Goal: Task Accomplishment & Management: Use online tool/utility

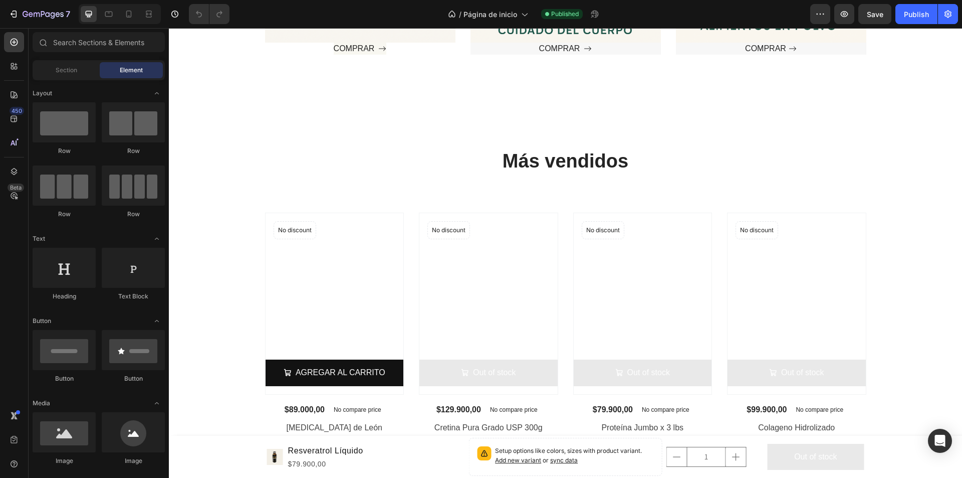
scroll to position [702, 0]
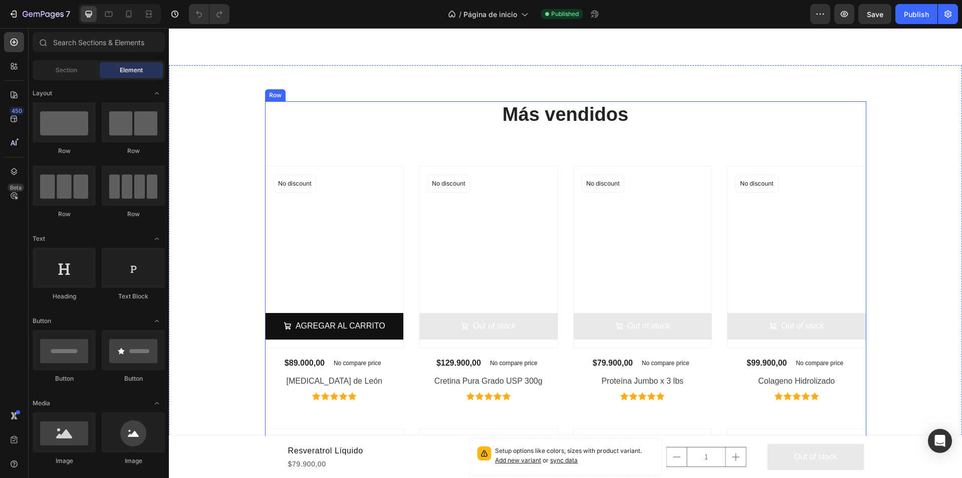
scroll to position [702, 0]
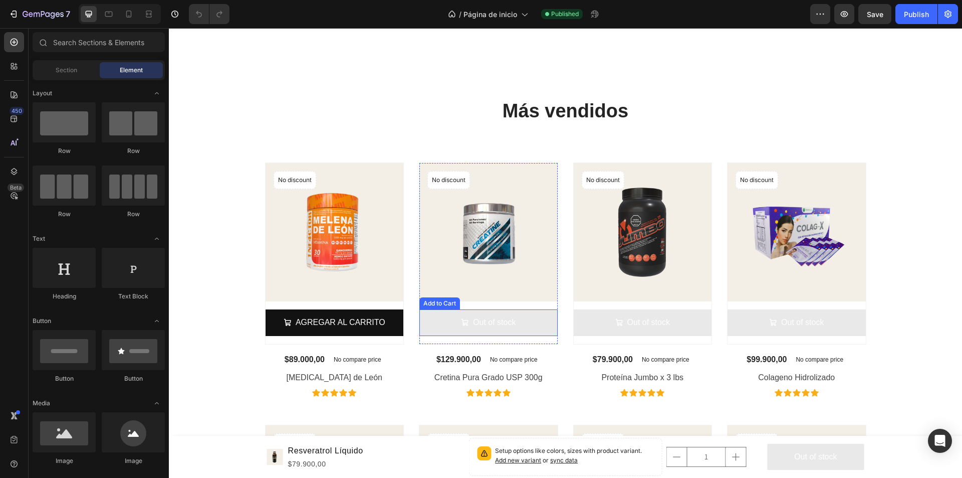
click at [447, 317] on button "Out of stock" at bounding box center [488, 322] width 138 height 27
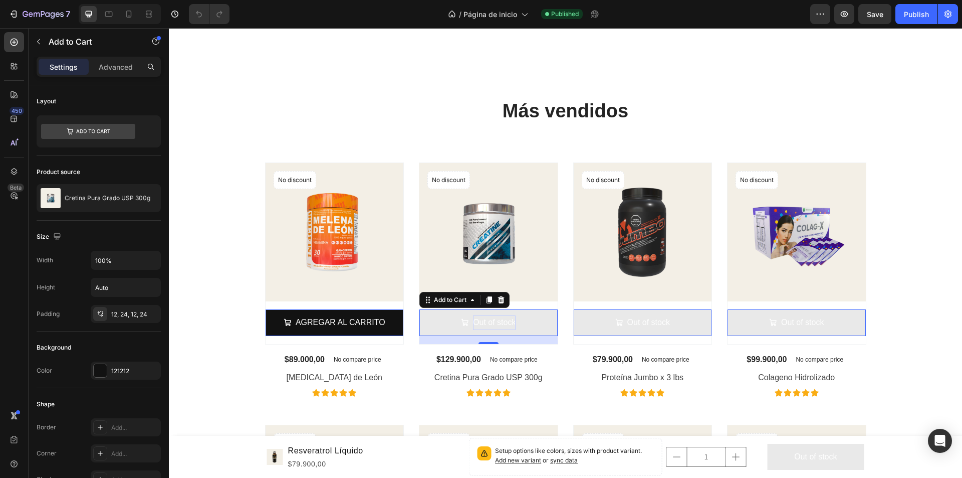
drag, startPoint x: 272, startPoint y: 161, endPoint x: 489, endPoint y: 319, distance: 268.7
click at [169, 28] on div at bounding box center [169, 28] width 0 height 0
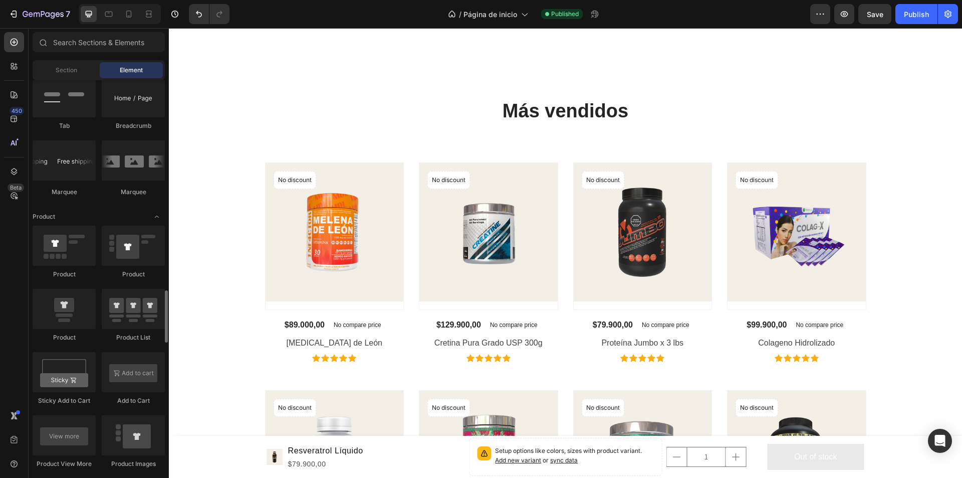
scroll to position [1203, 0]
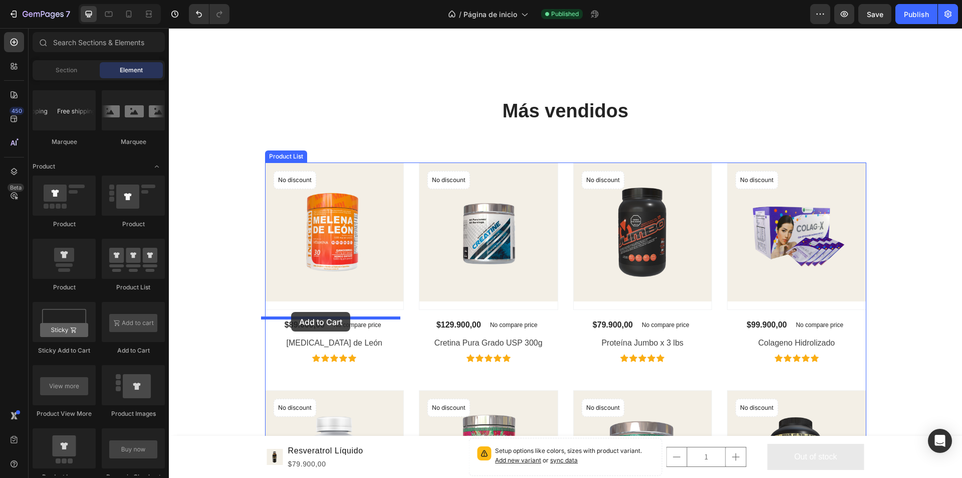
drag, startPoint x: 309, startPoint y: 346, endPoint x: 291, endPoint y: 312, distance: 39.0
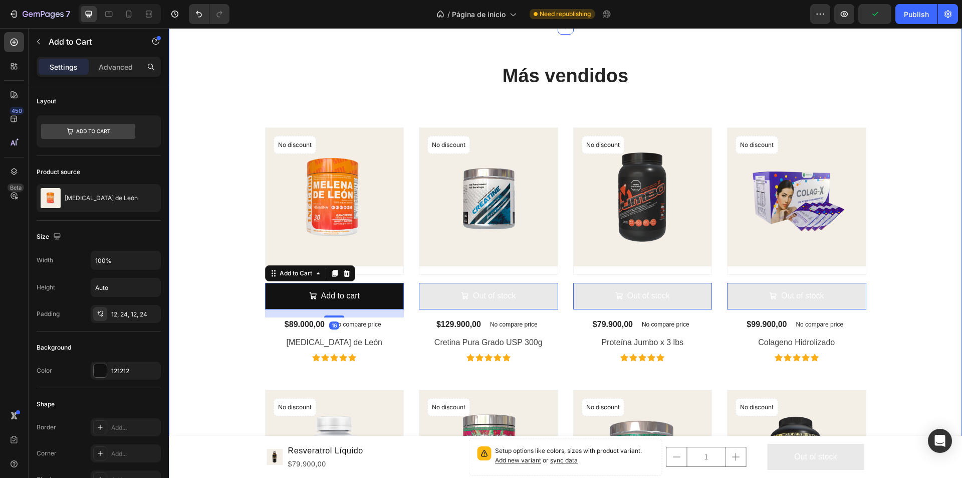
scroll to position [802, 0]
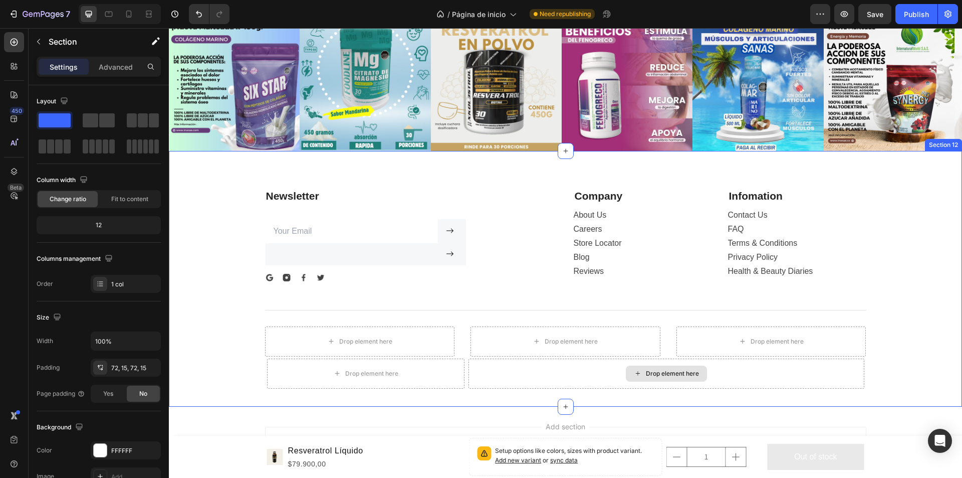
scroll to position [3506, 0]
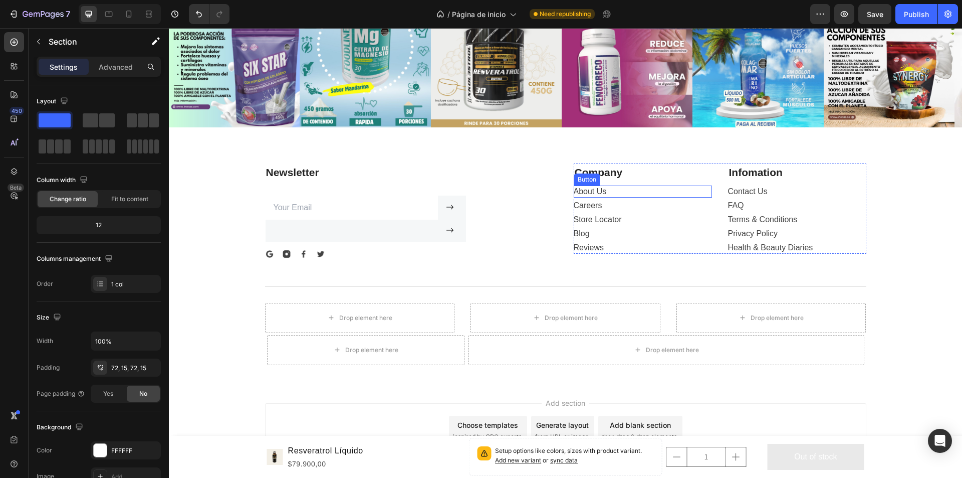
click at [606, 193] on div "About Us Button" at bounding box center [643, 191] width 138 height 12
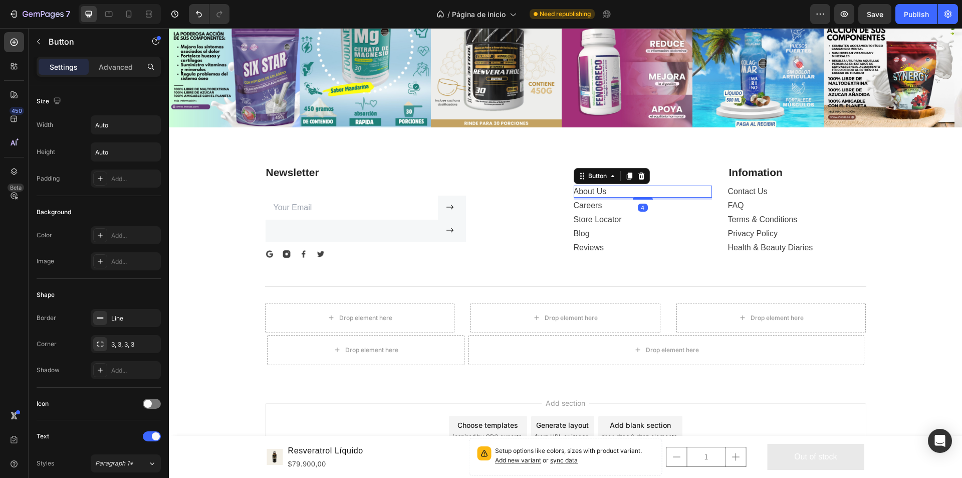
click at [612, 190] on div "About Us Button 4" at bounding box center [643, 191] width 138 height 12
click at [612, 189] on div "About Us Button 4" at bounding box center [643, 191] width 138 height 12
click at [603, 190] on div "About Us Button 4" at bounding box center [643, 191] width 138 height 12
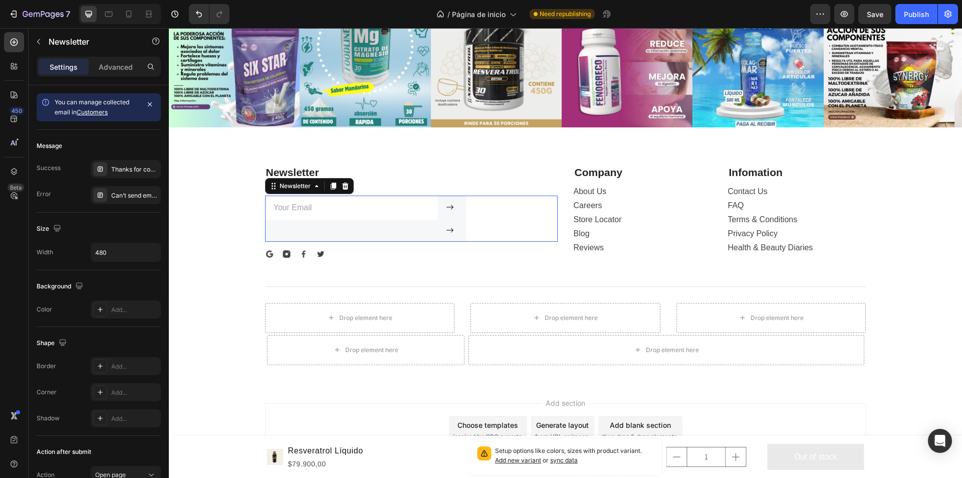
click at [478, 218] on div "Email Field Submit Button Submit Button Row Newsletter 0" at bounding box center [411, 218] width 293 height 46
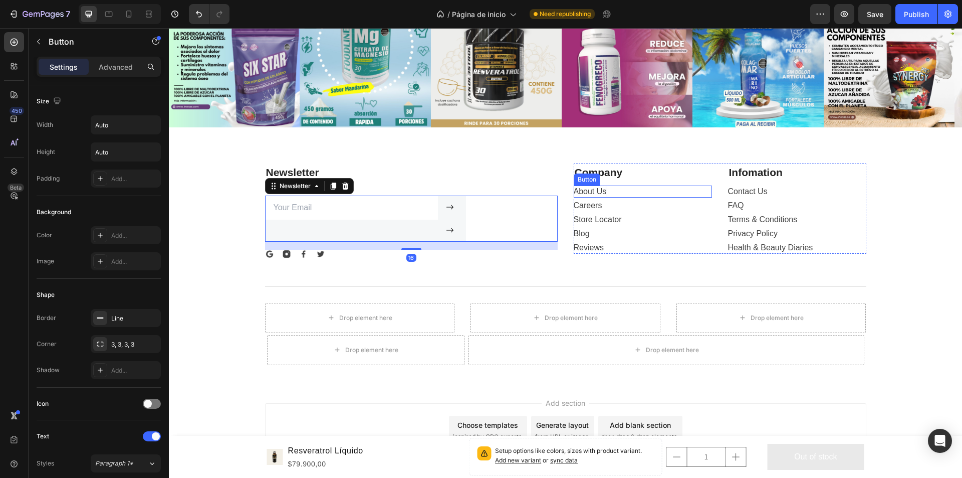
click at [600, 193] on div "About Us" at bounding box center [590, 191] width 33 height 12
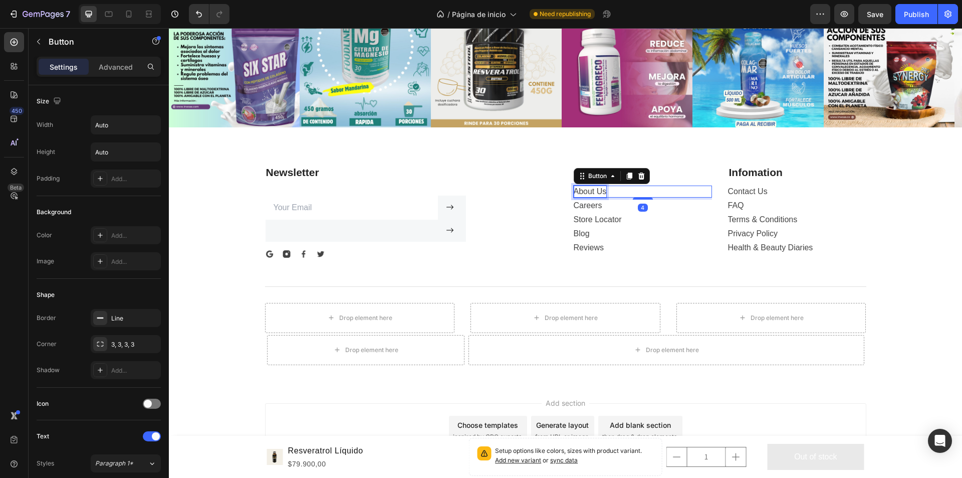
click at [588, 194] on div "About Us" at bounding box center [590, 191] width 33 height 12
click at [601, 191] on p "About Us" at bounding box center [590, 191] width 33 height 12
click at [574, 185] on button "Sobre" at bounding box center [585, 191] width 22 height 12
click at [574, 185] on button "Sobre nosotros" at bounding box center [601, 191] width 55 height 12
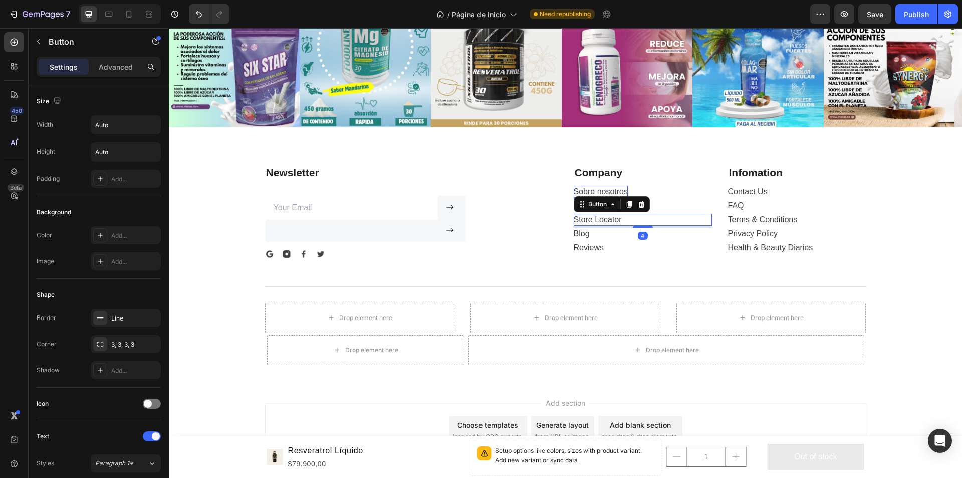
click at [619, 223] on div "Store Locator Button 4" at bounding box center [643, 219] width 138 height 12
click at [610, 216] on div "Store Locator" at bounding box center [598, 219] width 48 height 12
click at [616, 214] on p "Store Locator" at bounding box center [598, 219] width 48 height 12
click at [574, 213] on button "Maquilamos" at bounding box center [595, 219] width 43 height 12
click at [574, 213] on button "Maquilamos tu" at bounding box center [600, 219] width 52 height 12
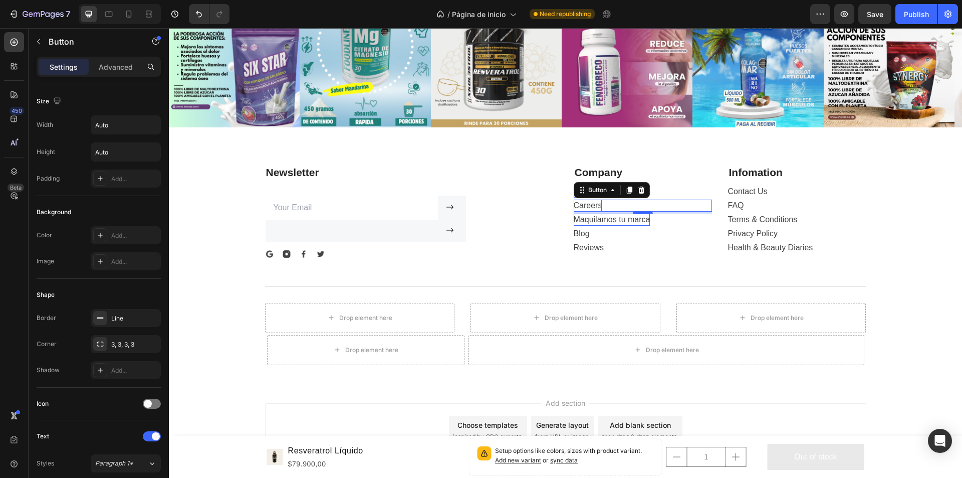
click at [582, 207] on div "Careers" at bounding box center [588, 205] width 29 height 12
click at [589, 206] on div "Careers" at bounding box center [588, 205] width 29 height 12
click at [574, 199] on button "Somos" at bounding box center [586, 205] width 25 height 12
click at [594, 236] on div "Blog Button" at bounding box center [643, 233] width 138 height 12
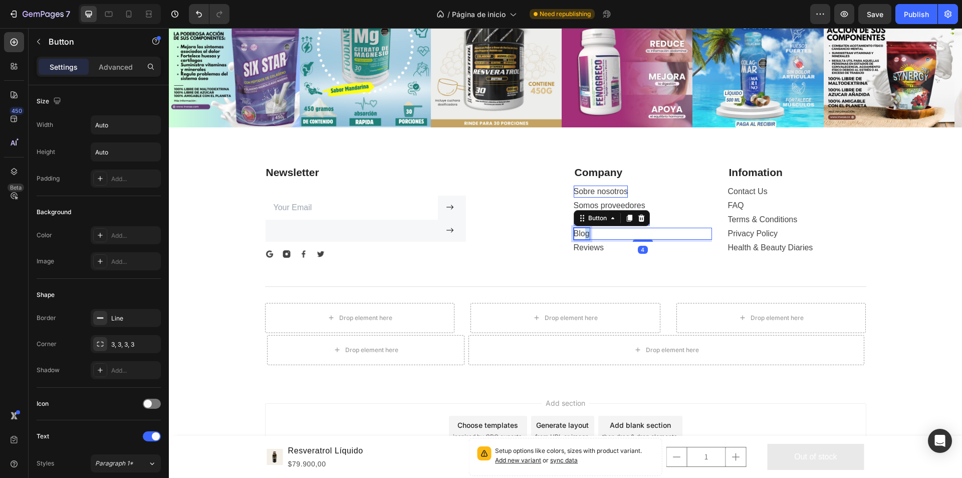
click at [583, 232] on div "Blog" at bounding box center [582, 233] width 16 height 12
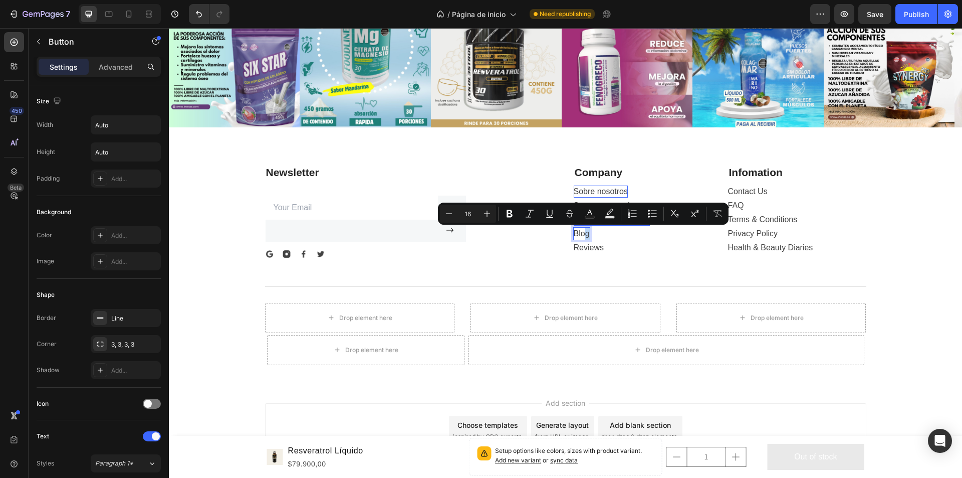
click at [583, 234] on p "Blog" at bounding box center [582, 233] width 16 height 12
click at [585, 236] on p "Blog" at bounding box center [582, 233] width 16 height 12
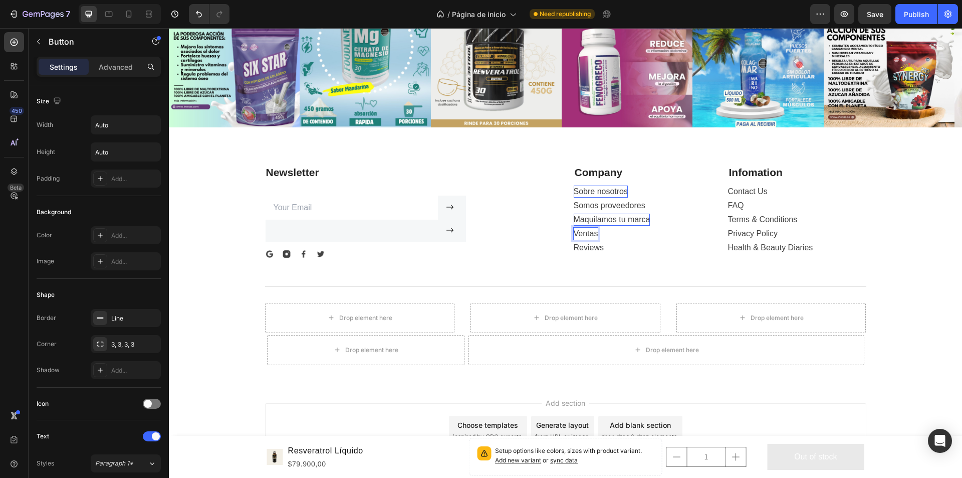
click at [574, 227] on button "Ventas" at bounding box center [586, 233] width 25 height 12
click at [602, 248] on div "Reviews Button 0" at bounding box center [643, 248] width 138 height 12
click at [598, 250] on div "Reviews" at bounding box center [589, 248] width 30 height 12
click at [574, 242] on button "Opiniones" at bounding box center [592, 248] width 36 height 12
click at [605, 172] on p "Company" at bounding box center [643, 172] width 136 height 16
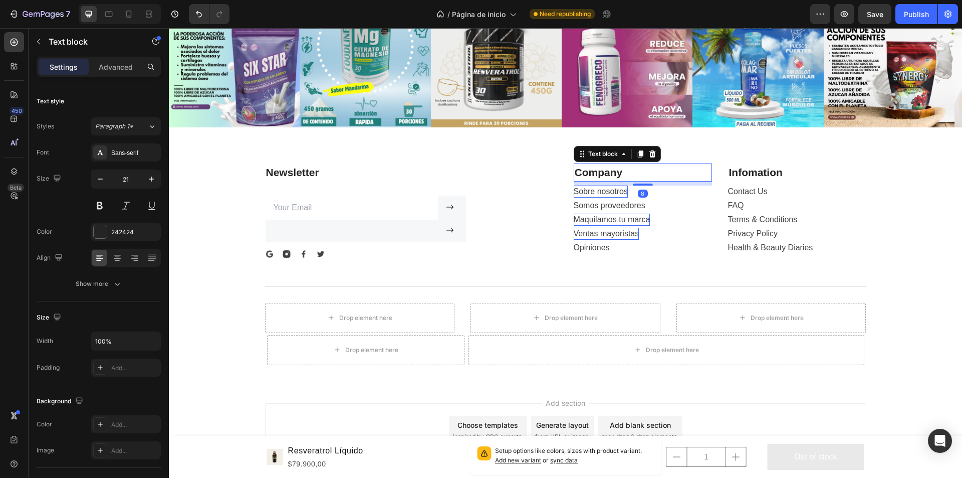
click at [611, 171] on p "Company" at bounding box center [643, 172] width 136 height 16
click at [617, 172] on p "Company" at bounding box center [643, 172] width 136 height 16
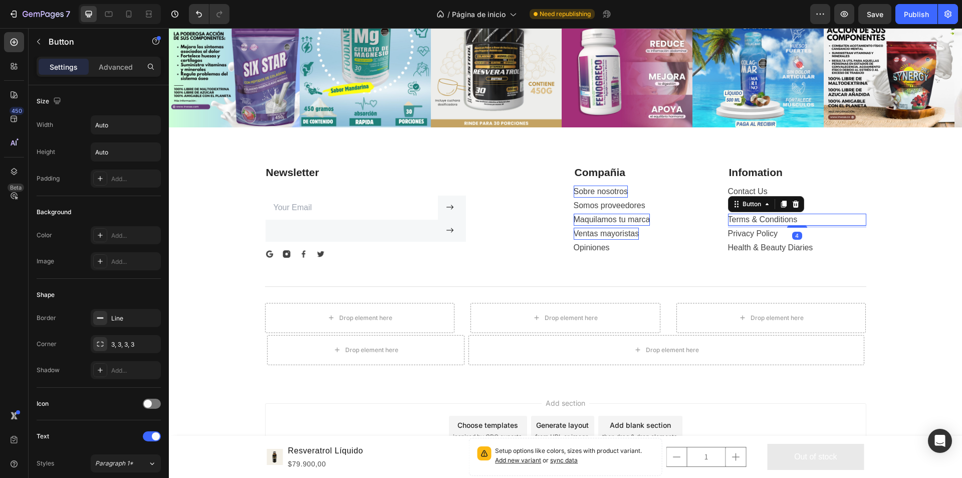
click at [802, 218] on div "Terms & Conditions Button 4" at bounding box center [797, 219] width 138 height 12
click at [756, 184] on div "Infomation Text block Contact Us Button FAQ Button Terms & Conditions Button 4 …" at bounding box center [797, 208] width 138 height 90
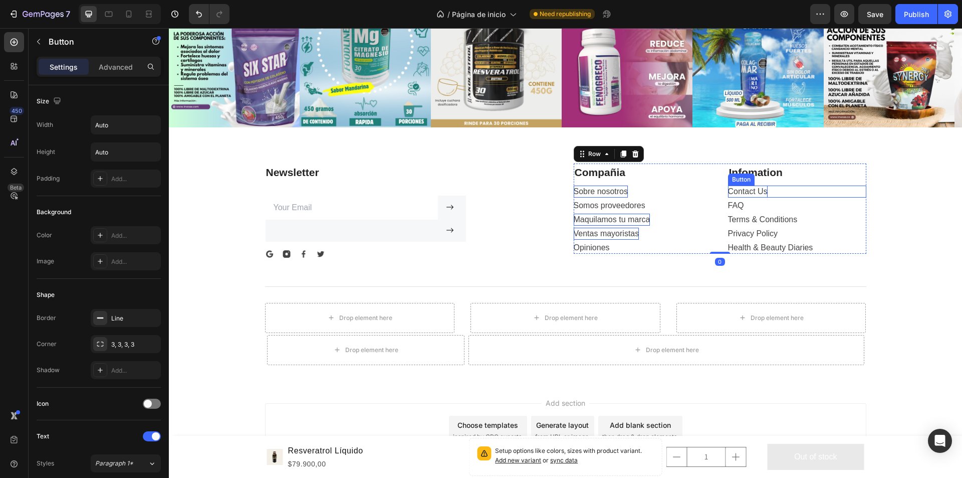
click at [760, 193] on div "Contact Us" at bounding box center [748, 191] width 40 height 12
click at [761, 192] on div "Contact Us" at bounding box center [748, 191] width 40 height 12
click at [762, 192] on p "Contact Us" at bounding box center [748, 191] width 40 height 12
click at [728, 185] on button "contactenos" at bounding box center [749, 191] width 43 height 12
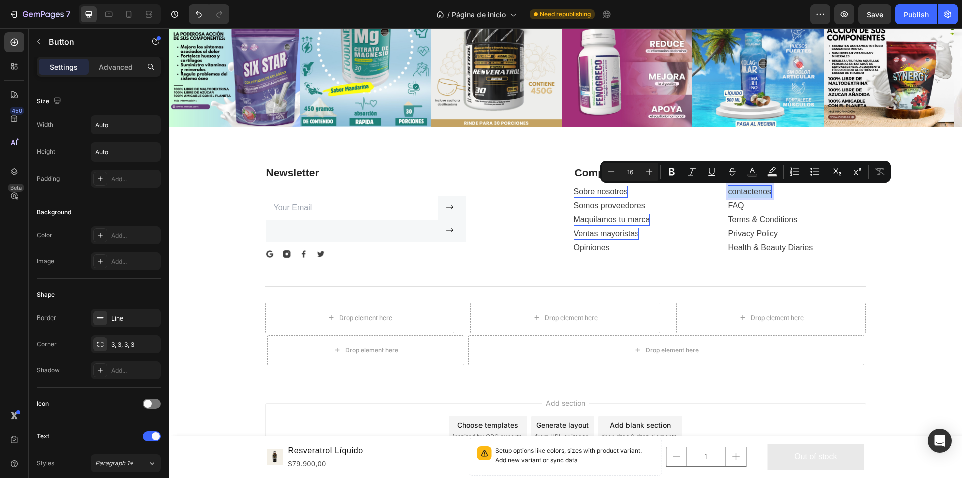
drag, startPoint x: 756, startPoint y: 188, endPoint x: 749, endPoint y: 195, distance: 10.6
click at [749, 195] on p "contactenos" at bounding box center [749, 191] width 43 height 12
click at [730, 194] on p "contactenos" at bounding box center [749, 191] width 43 height 12
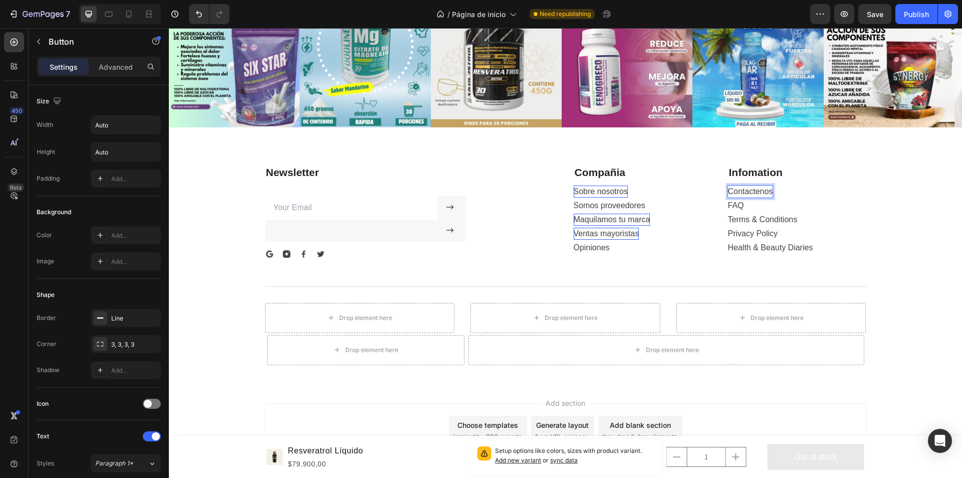
click at [747, 192] on p "Contactenos" at bounding box center [750, 191] width 45 height 12
click at [738, 204] on div "FAQ" at bounding box center [736, 205] width 16 height 12
click at [738, 203] on div "FAQ" at bounding box center [736, 205] width 16 height 12
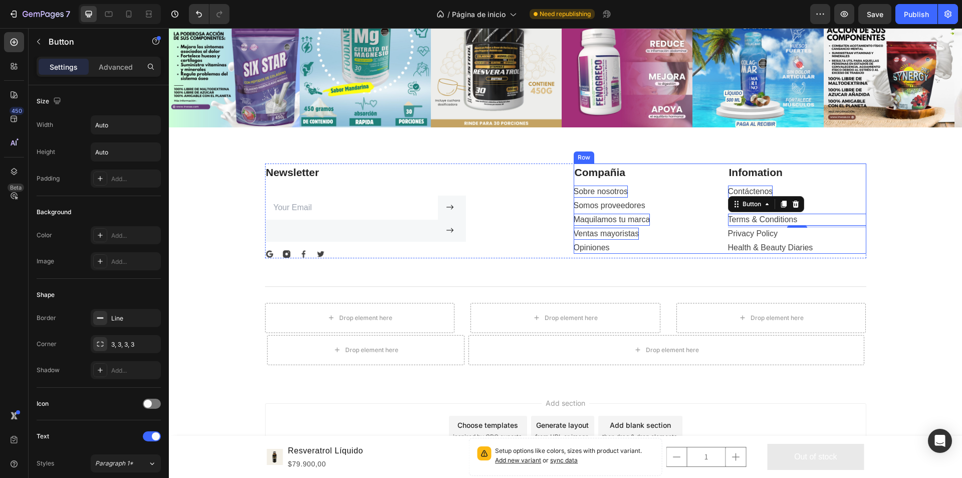
click at [744, 225] on div "Terms & Conditions Button 0" at bounding box center [797, 219] width 138 height 12
click at [765, 220] on div "Terms & Conditions" at bounding box center [763, 219] width 70 height 12
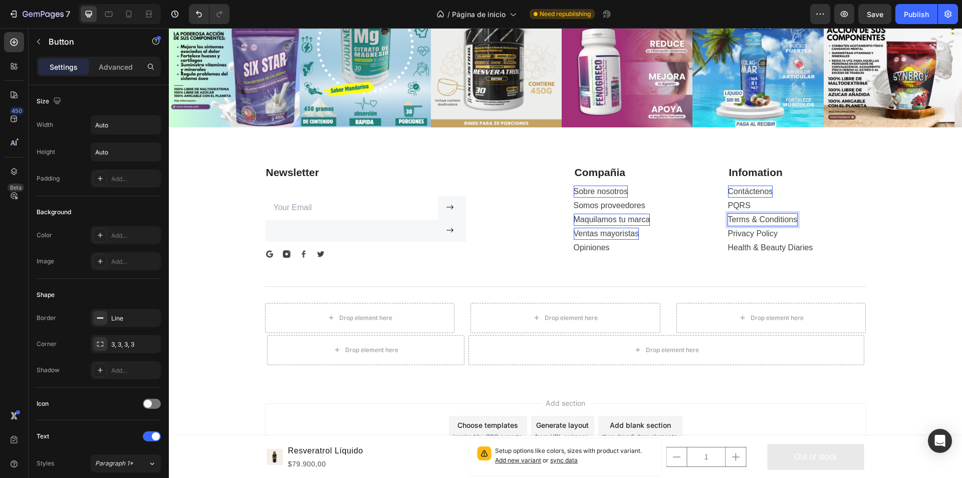
click at [792, 217] on p "Terms & Conditions" at bounding box center [763, 219] width 70 height 12
click at [728, 213] on button "Término" at bounding box center [743, 219] width 30 height 12
click at [728, 213] on button "Términos y" at bounding box center [748, 219] width 40 height 12
click at [743, 228] on div "Privacy Policy" at bounding box center [753, 233] width 50 height 12
click at [768, 236] on div "Privacy Policy" at bounding box center [753, 233] width 50 height 12
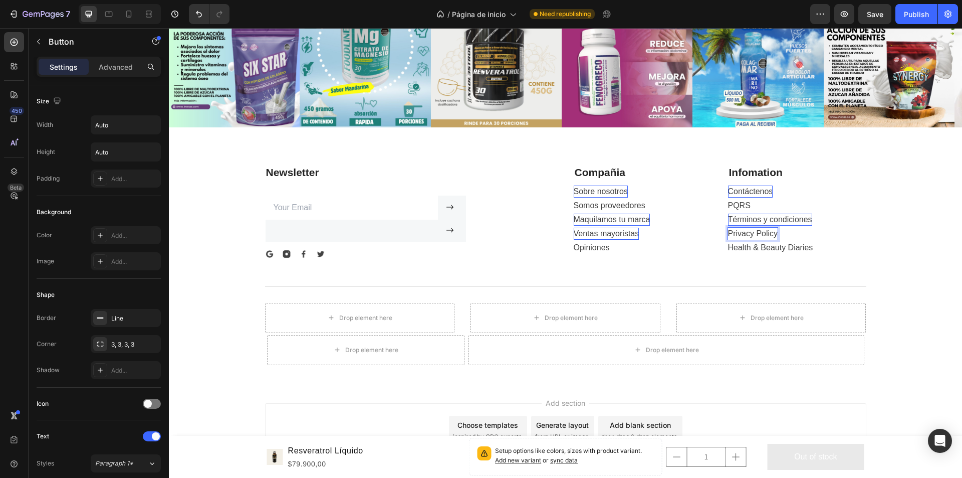
click at [773, 236] on p "Privacy Policy" at bounding box center [753, 233] width 50 height 12
click at [728, 227] on button "Politica" at bounding box center [741, 233] width 26 height 12
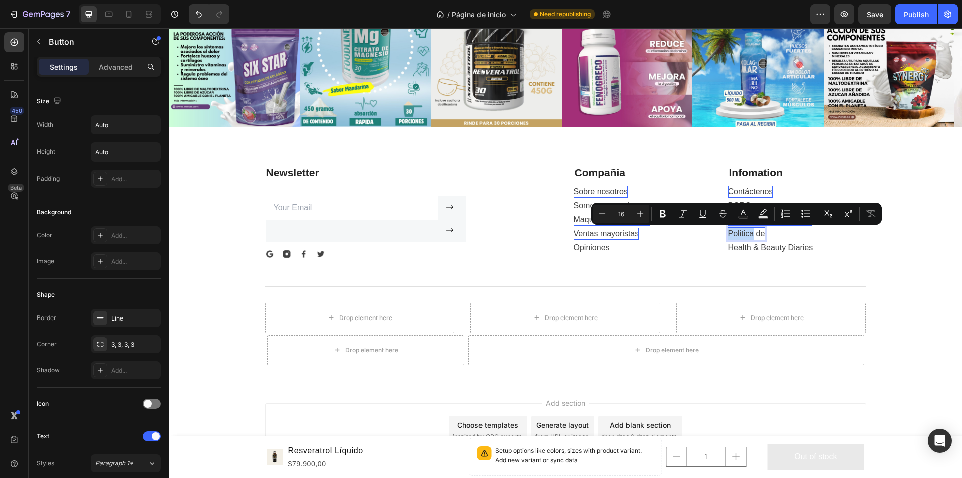
drag, startPoint x: 733, startPoint y: 233, endPoint x: 734, endPoint y: 238, distance: 5.1
click at [734, 238] on p "Politica de" at bounding box center [746, 233] width 37 height 12
click at [739, 237] on p "Politica de" at bounding box center [746, 233] width 37 height 12
click at [736, 236] on p "Politica de" at bounding box center [746, 233] width 37 height 12
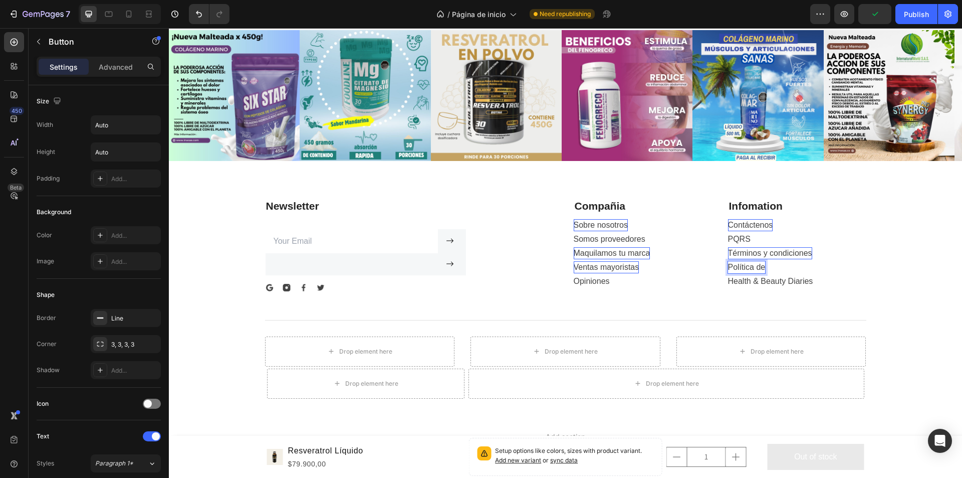
scroll to position [3455, 0]
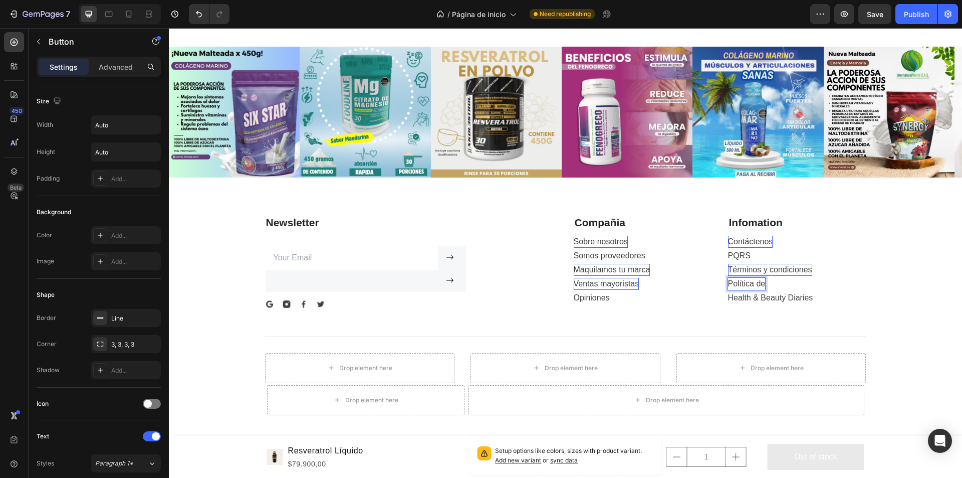
click at [761, 282] on p "Política de" at bounding box center [747, 284] width 38 height 12
click at [728, 278] on button "Política de" at bounding box center [747, 284] width 38 height 12
click at [780, 298] on div "Health & Beauty Diaries" at bounding box center [770, 298] width 85 height 12
click at [798, 297] on div "Health & Beauty Diaries" at bounding box center [770, 298] width 85 height 12
drag, startPoint x: 808, startPoint y: 295, endPoint x: 732, endPoint y: 290, distance: 76.9
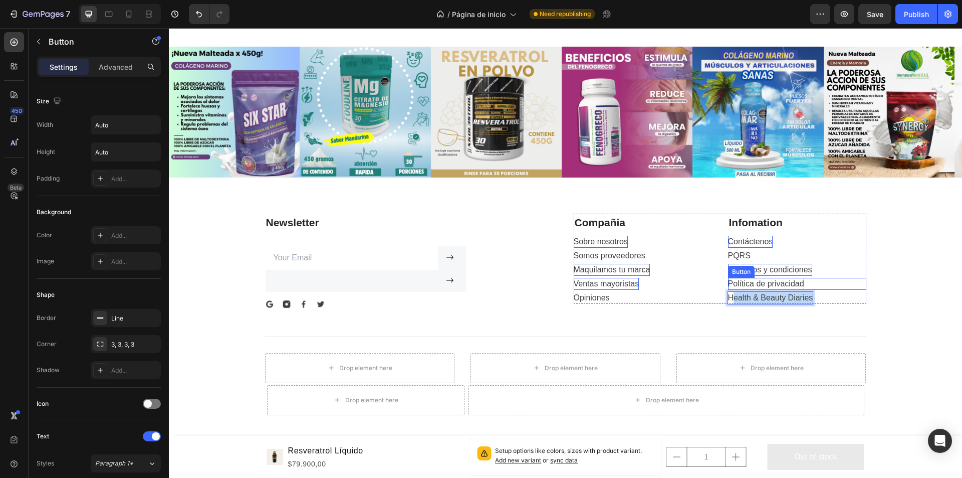
click at [732, 290] on div "Infomation Text block Contáctenos Button PQRS Button Términos y condiciones But…" at bounding box center [797, 258] width 138 height 90
click at [728, 292] on button "Salud" at bounding box center [738, 298] width 21 height 12
click at [728, 292] on button "Salud y" at bounding box center [741, 298] width 27 height 12
click at [728, 292] on button "Salud y belleza" at bounding box center [755, 298] width 55 height 12
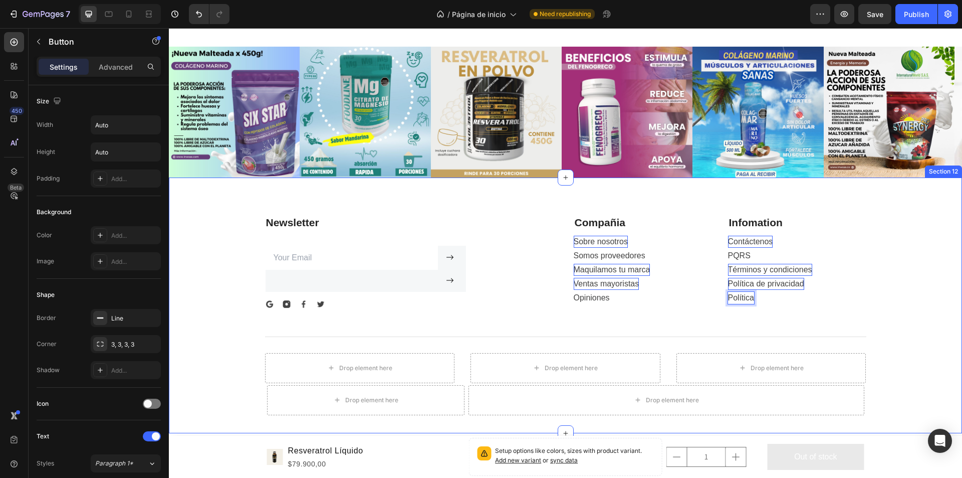
click at [728, 292] on button "Política" at bounding box center [741, 298] width 26 height 12
click at [728, 292] on button "Política de" at bounding box center [747, 298] width 38 height 12
click at [728, 292] on button "Política de envios" at bounding box center [759, 298] width 63 height 12
click at [728, 292] on button "Política de envios y" at bounding box center [762, 298] width 69 height 12
click at [728, 292] on button "Política de envios y devolucione" at bounding box center [785, 298] width 114 height 12
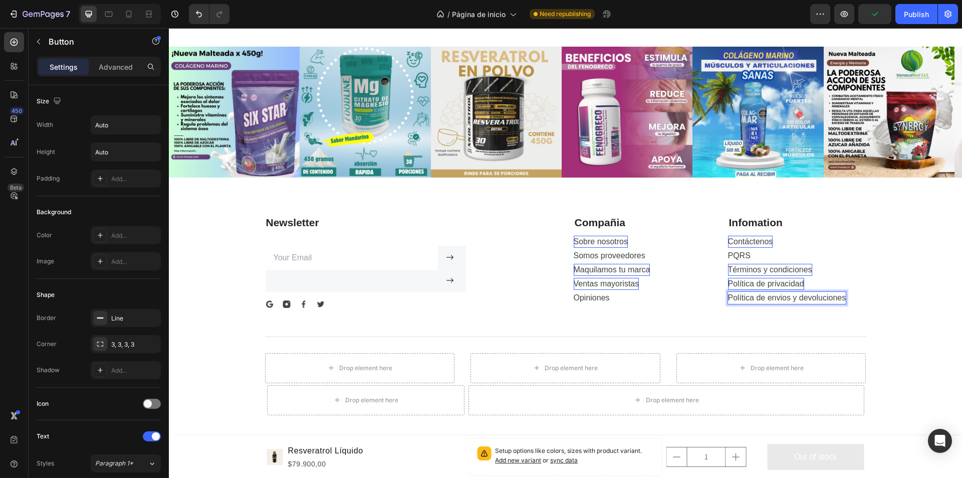
click at [778, 299] on p "Política de envios y devoluciones" at bounding box center [787, 298] width 118 height 12
click at [645, 315] on div "Newsletter Text block Text block Email Field Submit Button Submit Button Row Ne…" at bounding box center [565, 314] width 778 height 203
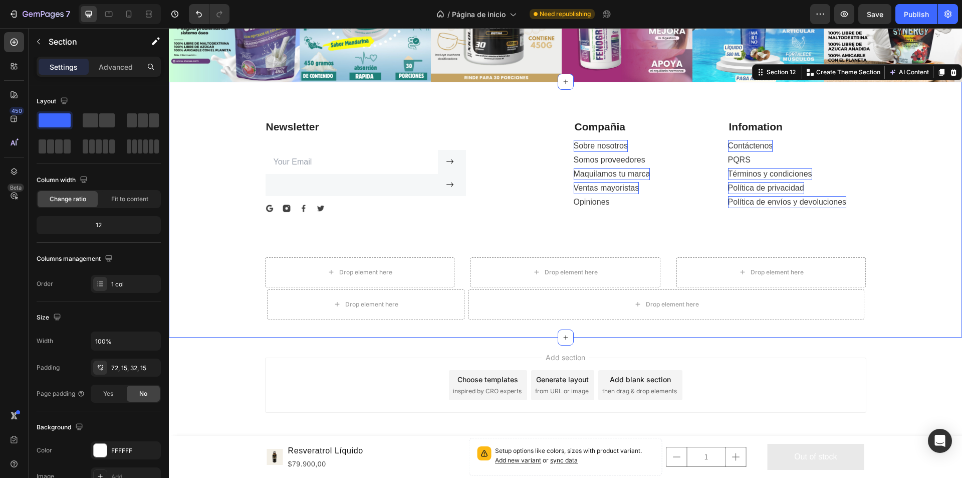
scroll to position [3555, 0]
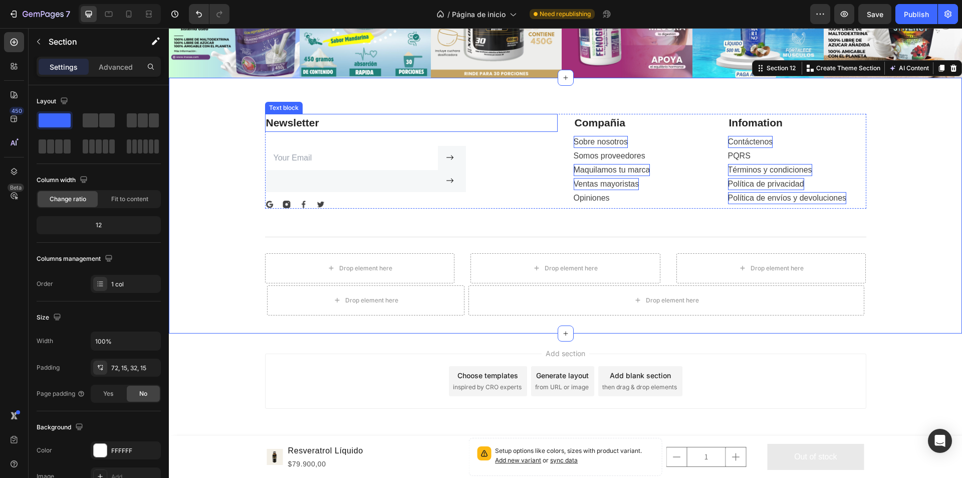
click at [313, 123] on p "Newsletter" at bounding box center [411, 123] width 291 height 16
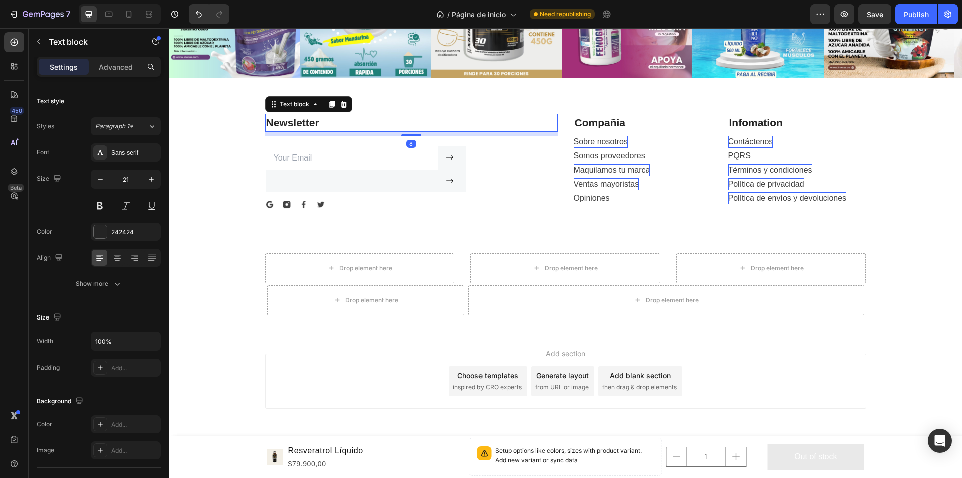
click at [313, 124] on p "Newsletter" at bounding box center [411, 123] width 291 height 16
click at [320, 126] on p "Newsletter" at bounding box center [411, 123] width 291 height 16
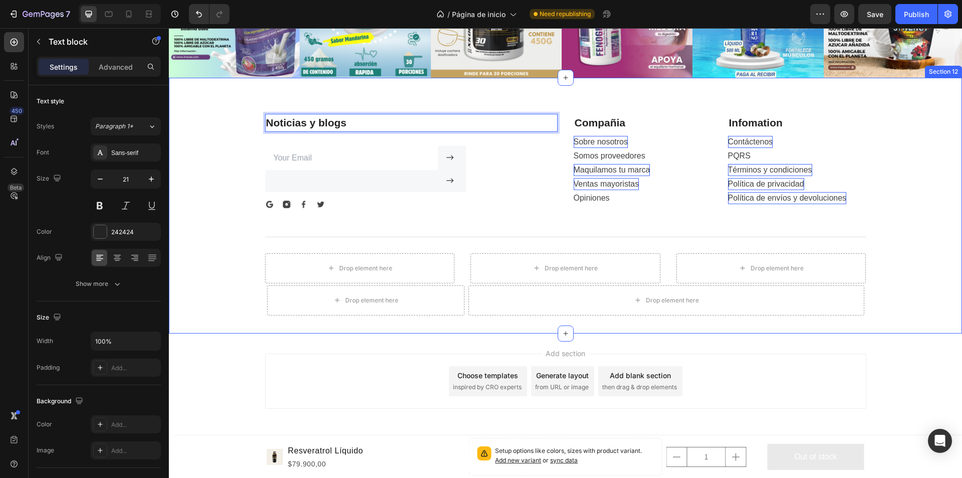
click at [219, 187] on div "Noticias y blogs Text block 8 Text block Email Field Submit Button Submit Butto…" at bounding box center [565, 215] width 778 height 203
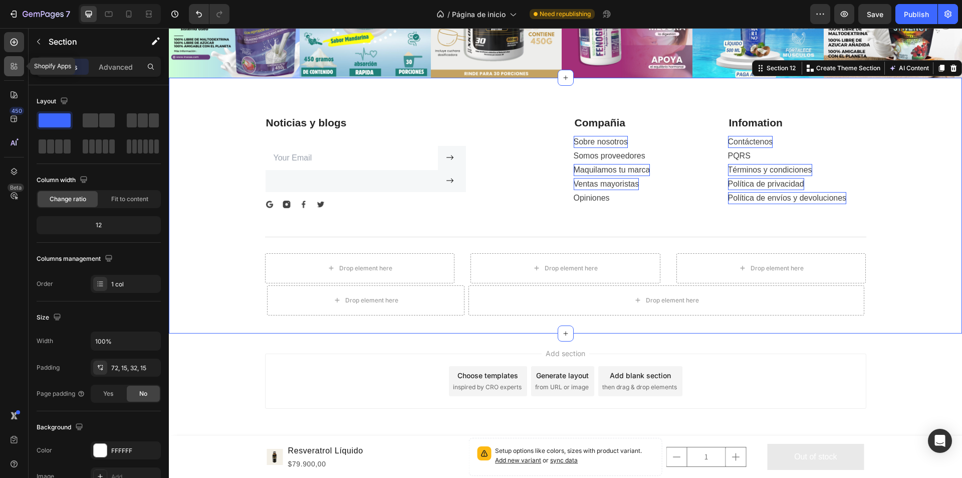
click at [7, 60] on div at bounding box center [14, 66] width 20 height 20
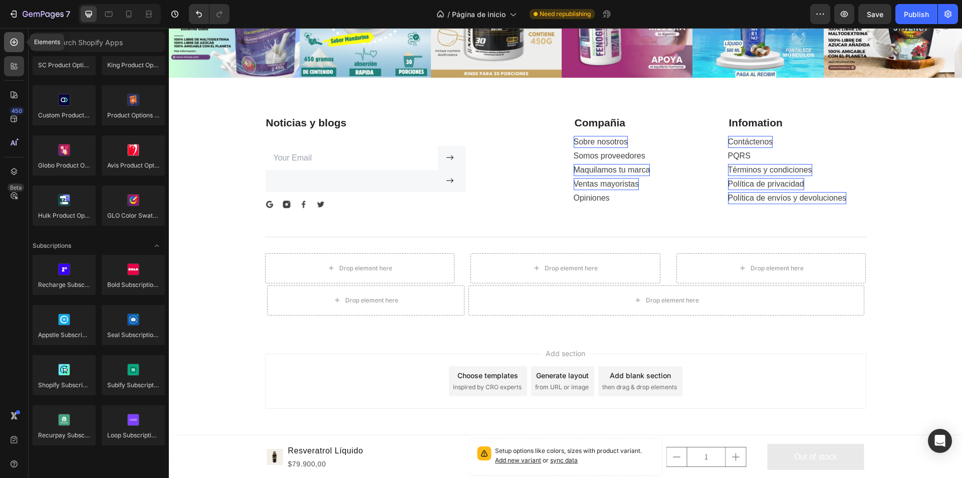
click at [9, 44] on icon at bounding box center [14, 42] width 10 height 10
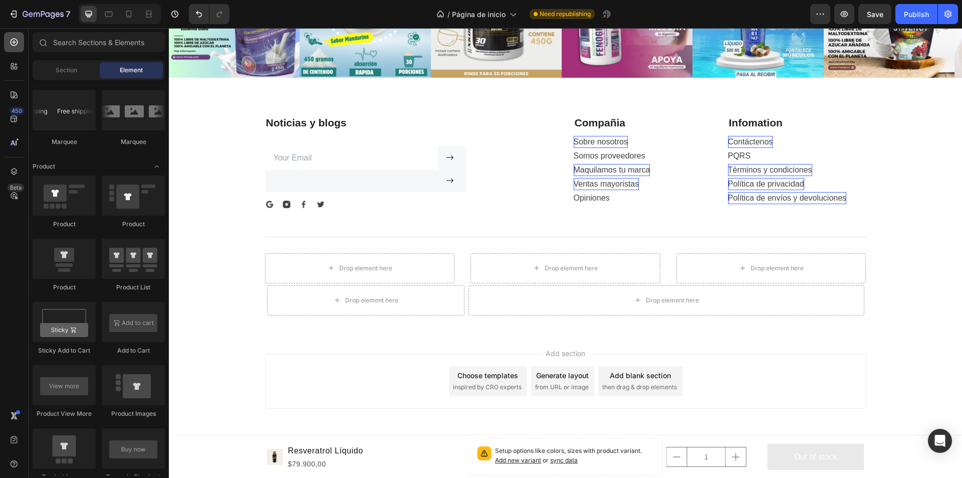
click at [14, 37] on icon at bounding box center [14, 42] width 10 height 10
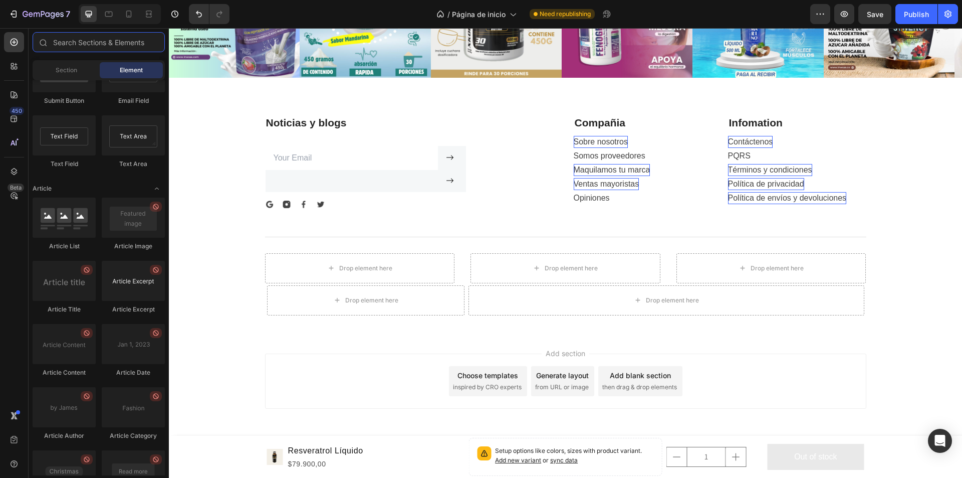
scroll to position [2575, 0]
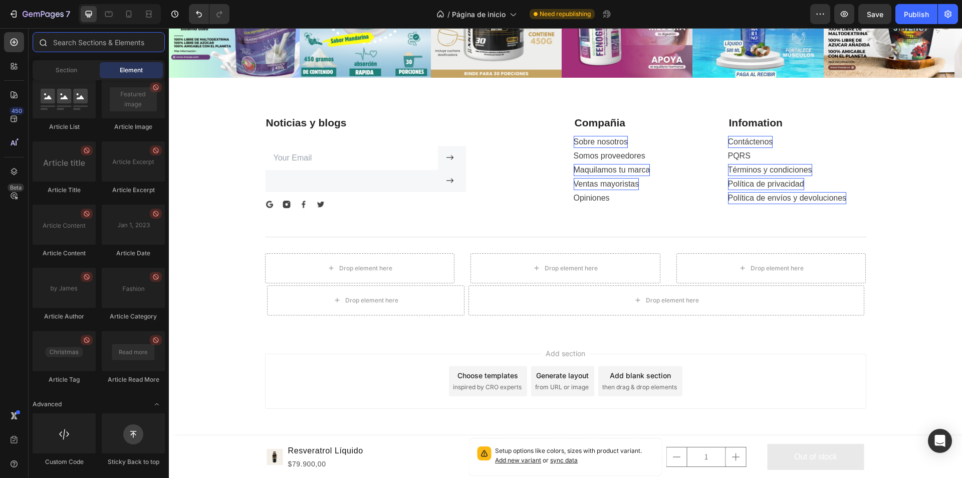
click at [91, 47] on input "text" at bounding box center [99, 42] width 132 height 20
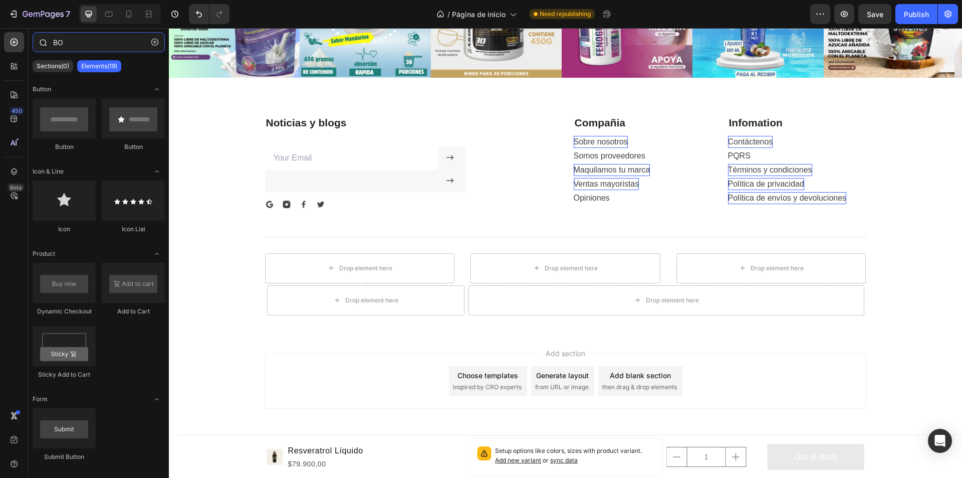
type input "B"
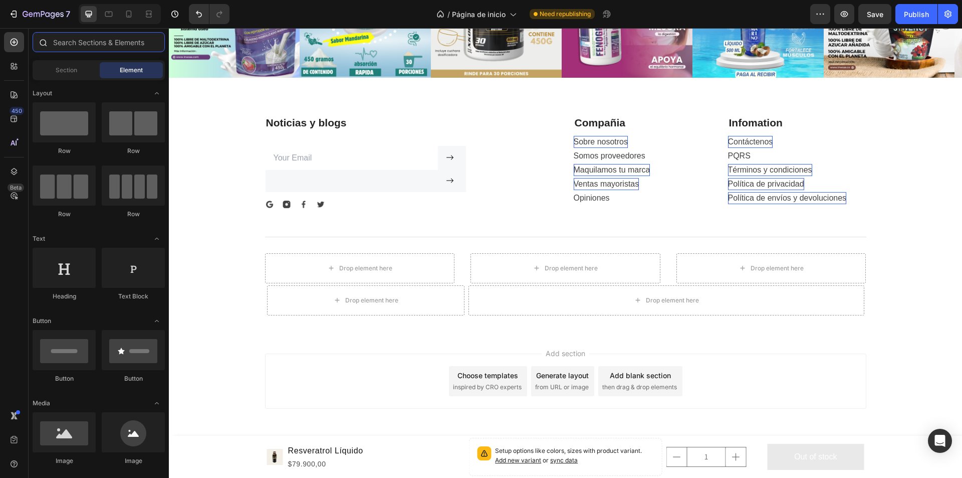
type input "A"
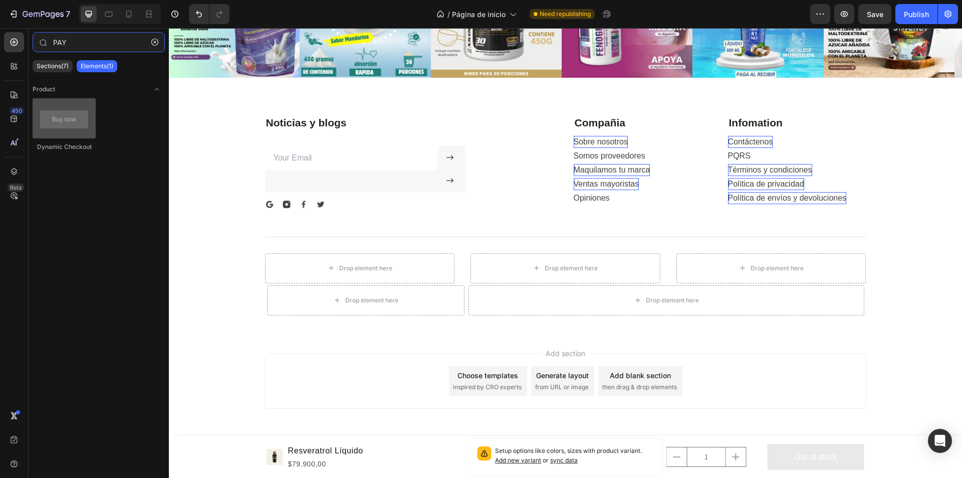
type input "PAY"
click at [79, 133] on div at bounding box center [64, 118] width 63 height 40
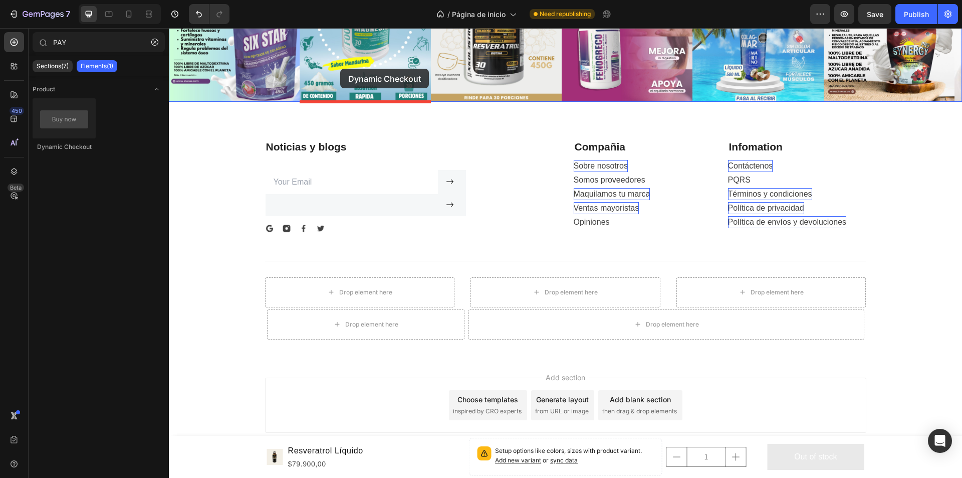
scroll to position [3527, 0]
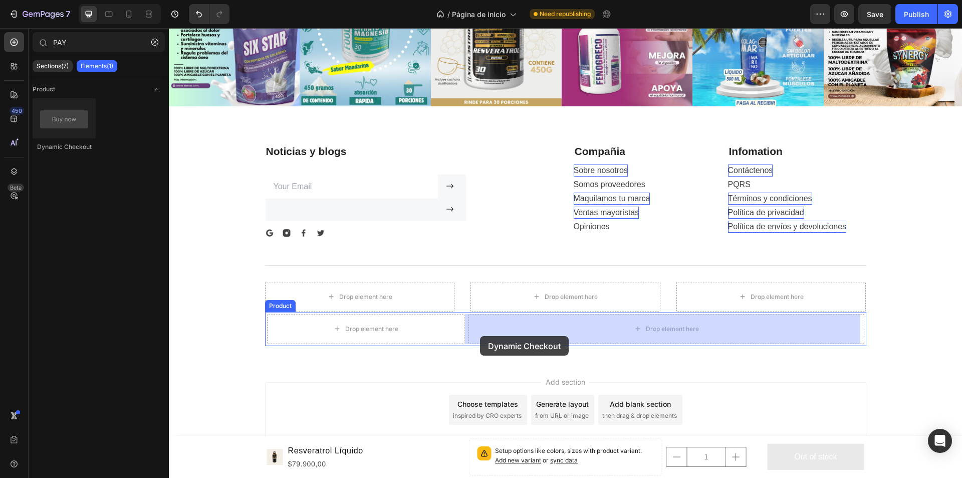
drag, startPoint x: 231, startPoint y: 152, endPoint x: 480, endPoint y: 336, distance: 310.0
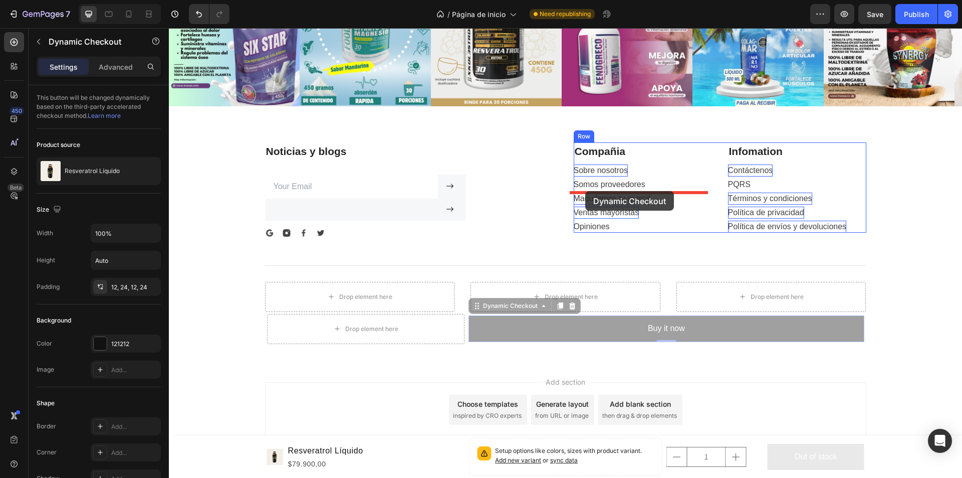
drag, startPoint x: 686, startPoint y: 330, endPoint x: 596, endPoint y: 245, distance: 124.1
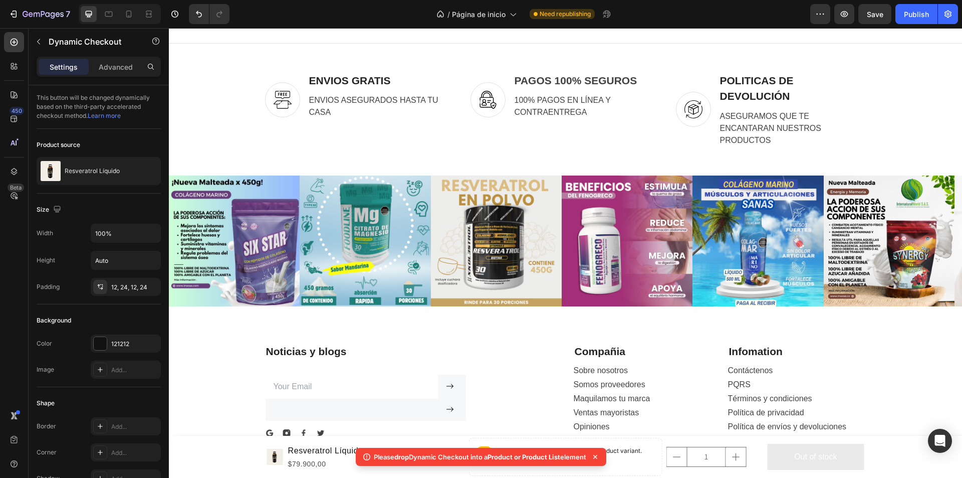
scroll to position [3555, 0]
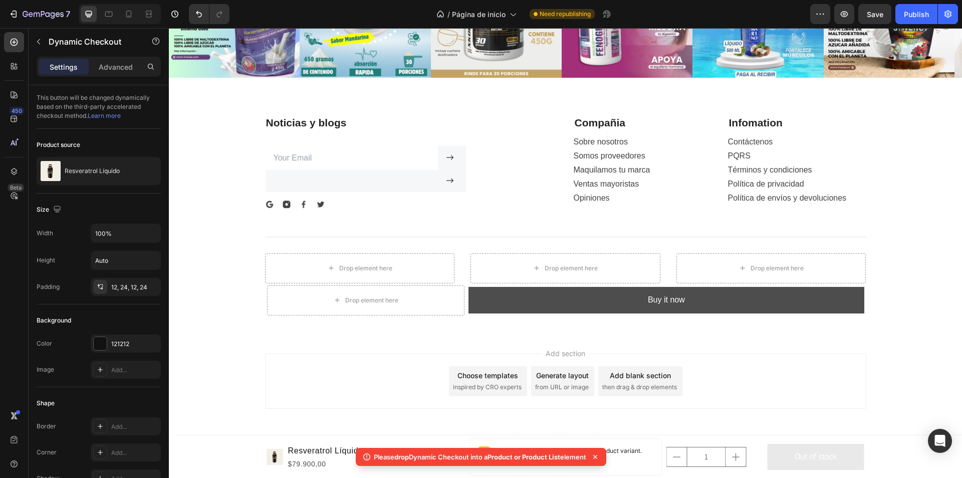
click at [595, 307] on button "Buy it now" at bounding box center [666, 300] width 395 height 27
click at [489, 291] on button "Buy it now" at bounding box center [666, 300] width 395 height 27
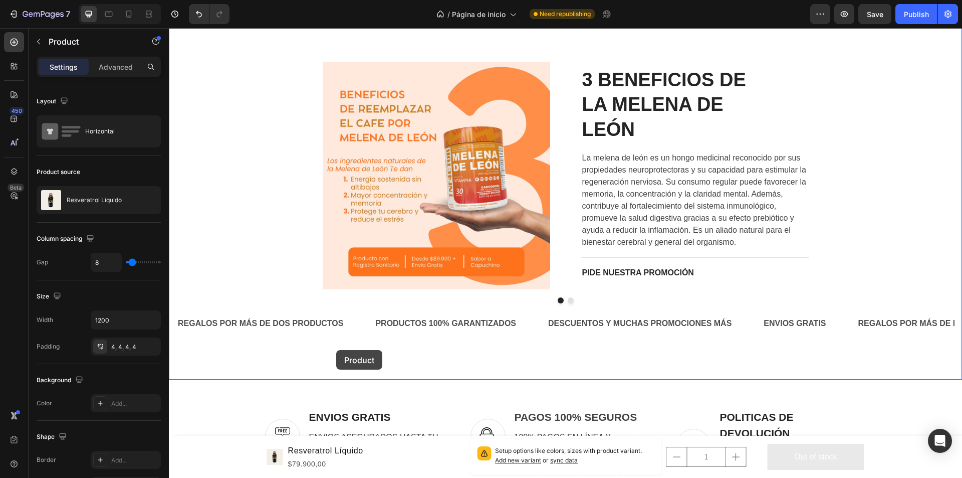
scroll to position [2718, 0]
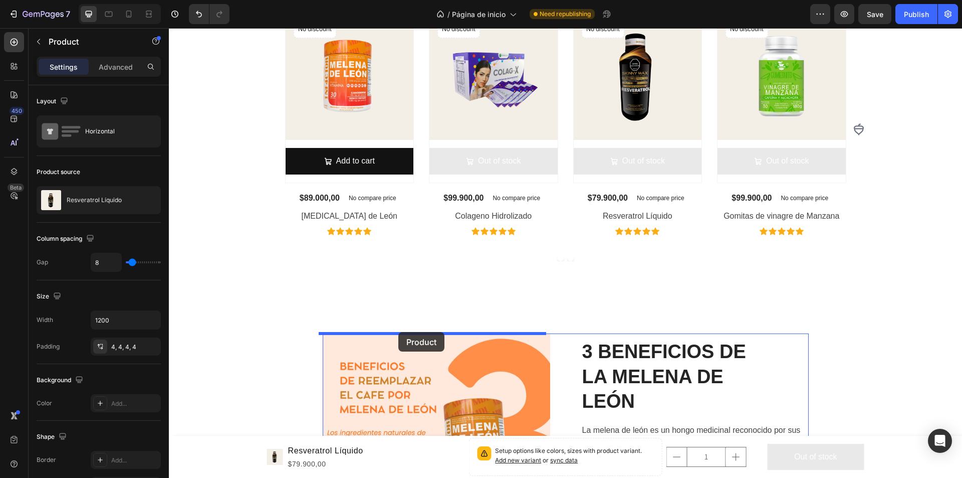
drag, startPoint x: 266, startPoint y: 281, endPoint x: 398, endPoint y: 331, distance: 141.5
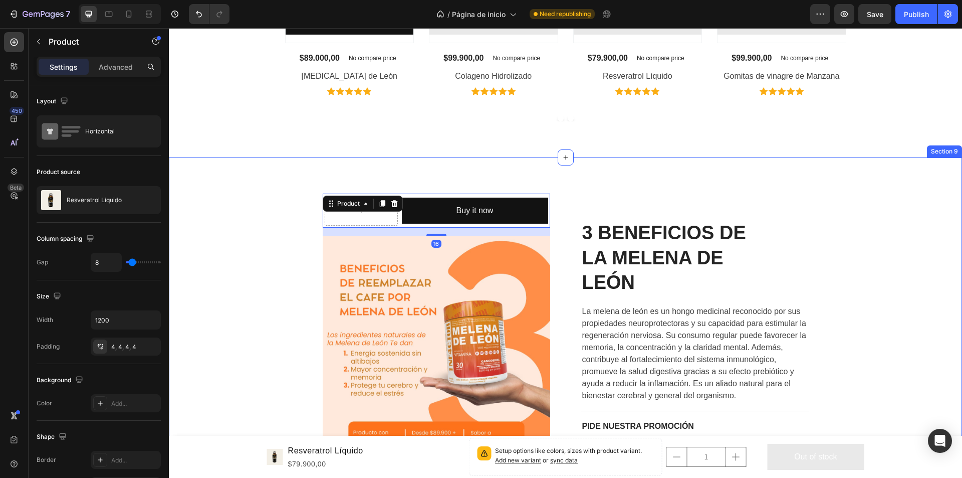
scroll to position [2868, 0]
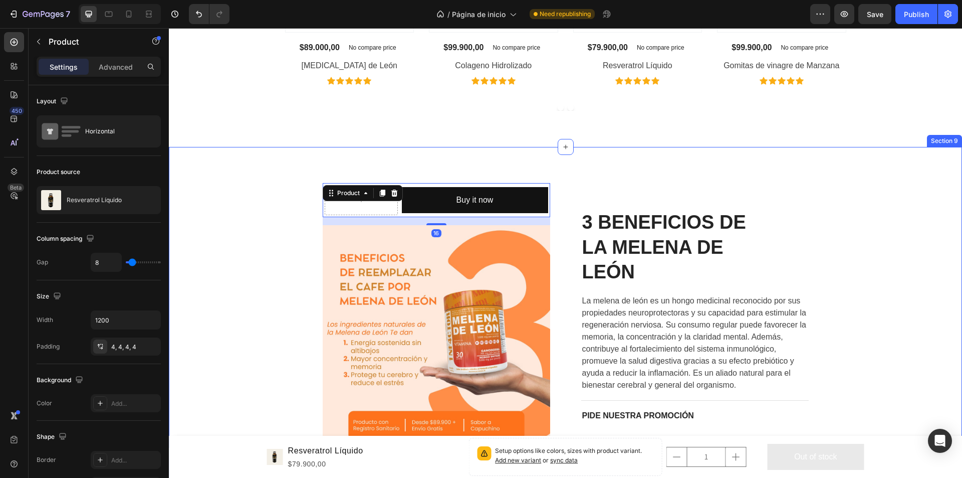
click at [561, 165] on div "Buy it now Dynamic Checkout Product 16 Image 3 BENEFICIOS DE LA [MEDICAL_DATA] …" at bounding box center [565, 345] width 793 height 396
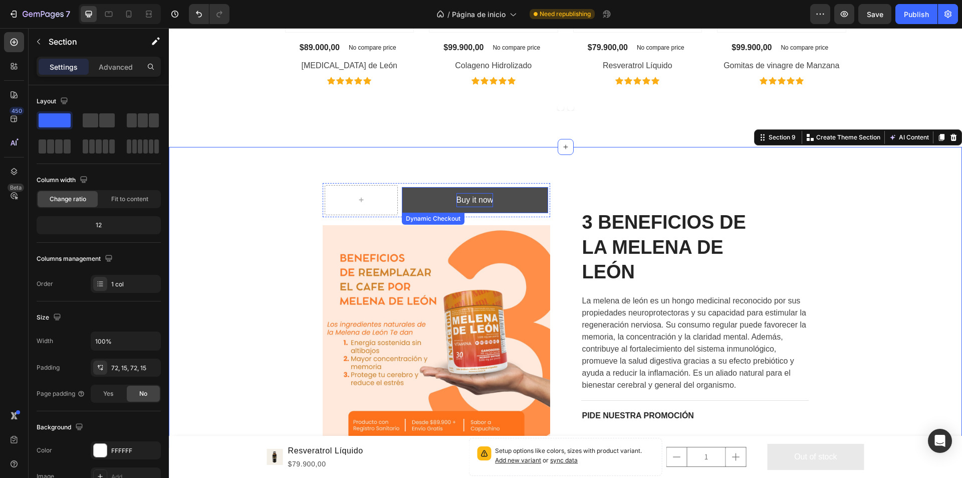
click at [483, 198] on div "Buy it now" at bounding box center [474, 200] width 37 height 15
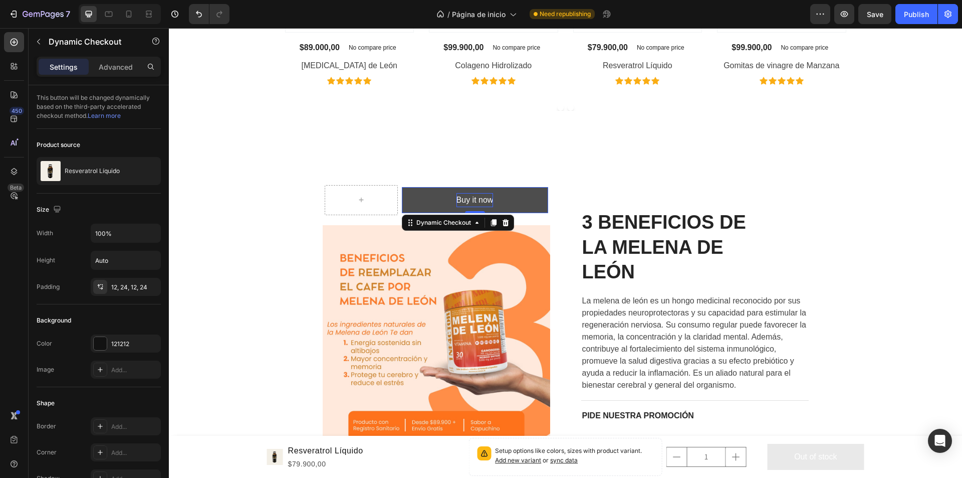
click at [488, 199] on div "Buy it now" at bounding box center [474, 200] width 37 height 15
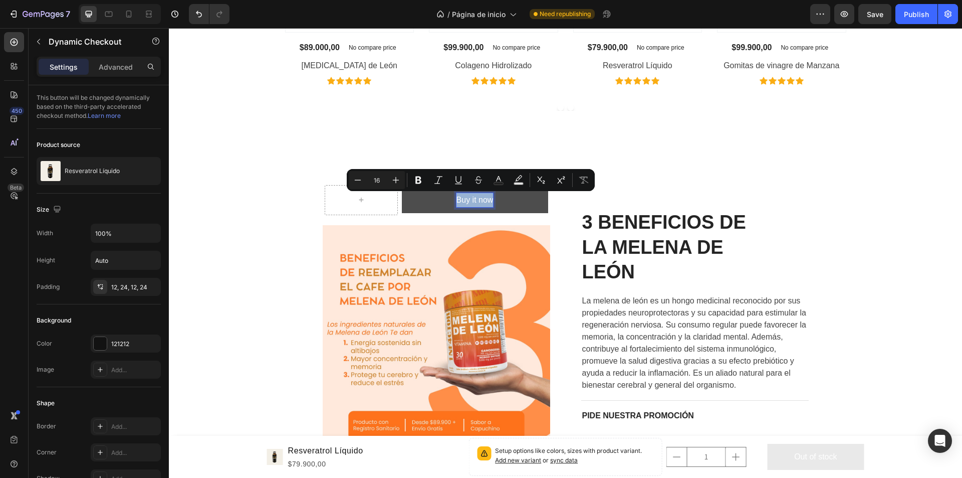
drag, startPoint x: 488, startPoint y: 199, endPoint x: 453, endPoint y: 198, distance: 35.1
click at [456, 198] on p "Buy it now" at bounding box center [474, 200] width 37 height 15
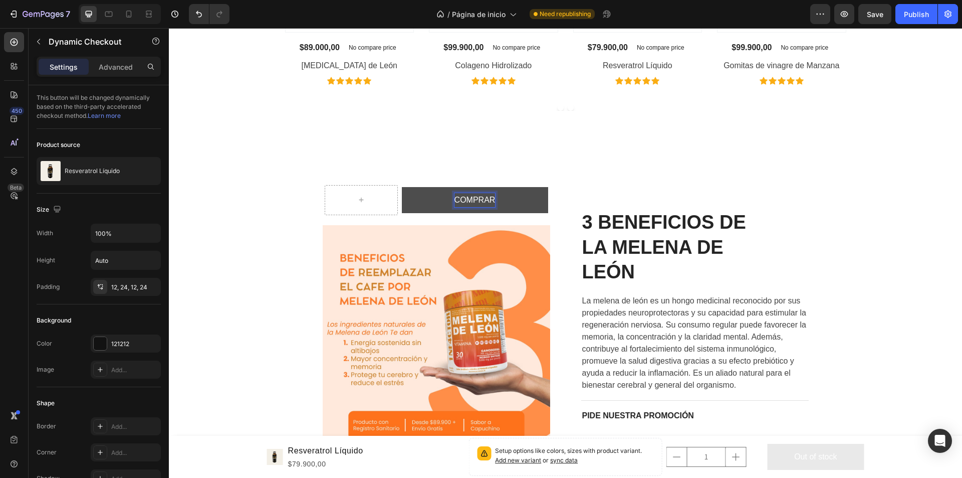
click at [402, 187] on button "COMPRAR" at bounding box center [475, 200] width 146 height 27
click at [402, 187] on button "COMPRAR AHORA" at bounding box center [475, 200] width 146 height 27
click at [547, 147] on div "COMPRAR AHORA Dynamic Checkout 0 Product Image 3 BENEFICIOS DE LA [MEDICAL_DATA…" at bounding box center [565, 345] width 793 height 396
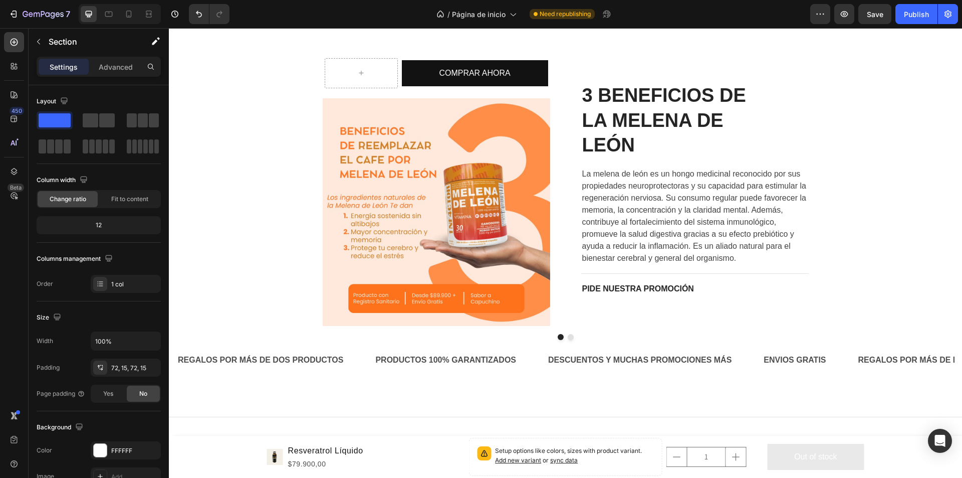
scroll to position [2932, 0]
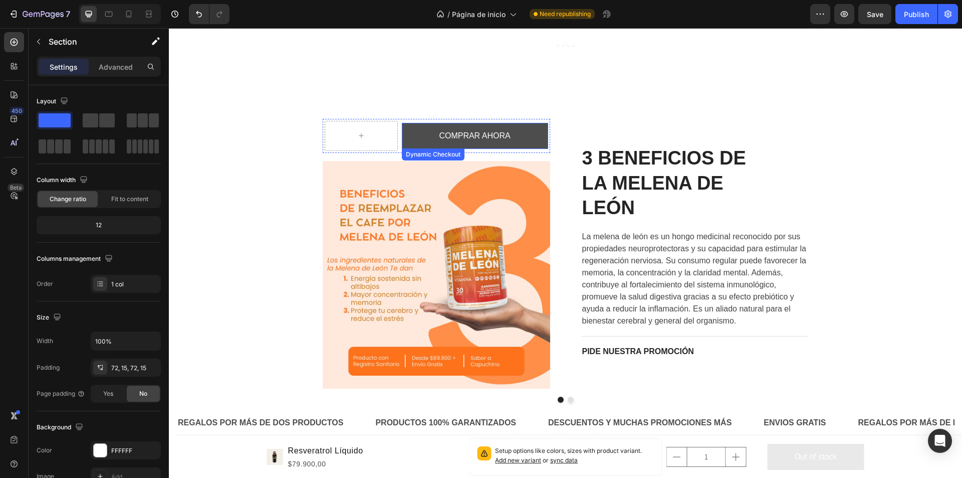
click at [520, 135] on button "COMPRAR AHORA" at bounding box center [475, 136] width 146 height 27
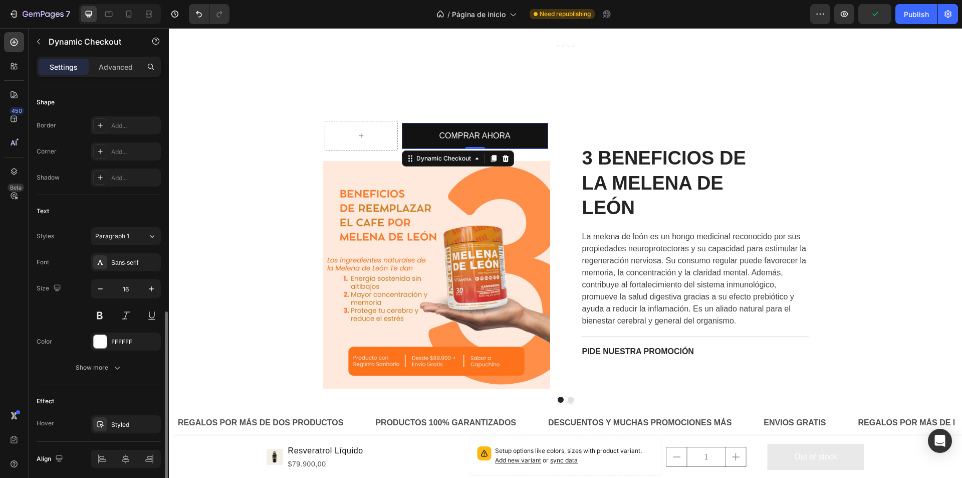
scroll to position [339, 0]
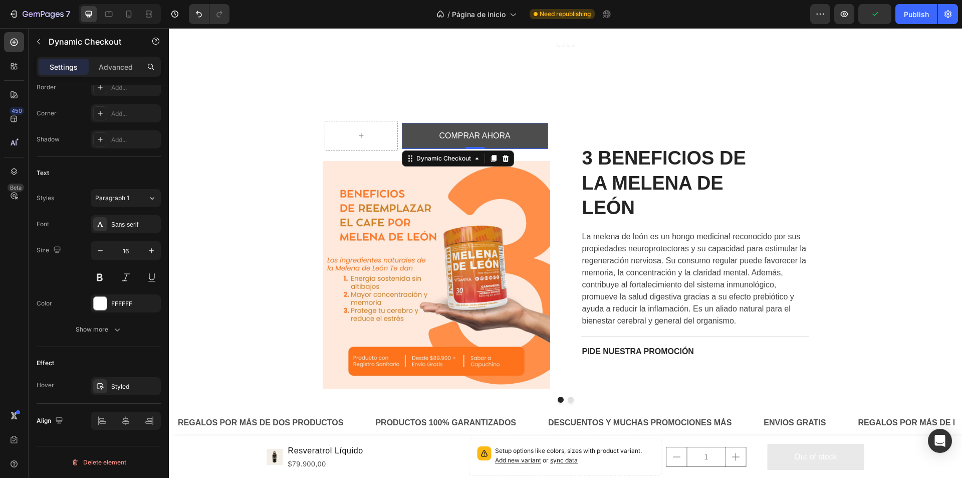
click at [407, 137] on button "COMPRAR AHORA" at bounding box center [475, 136] width 146 height 27
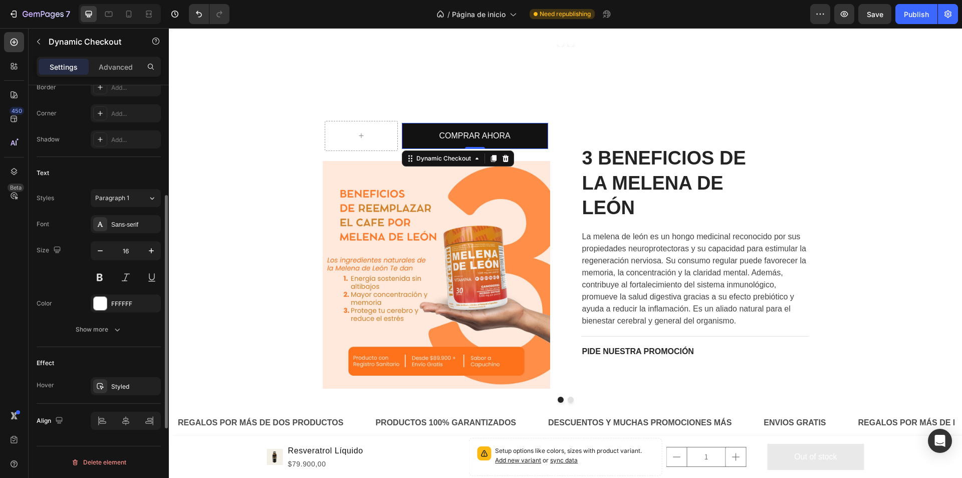
scroll to position [0, 0]
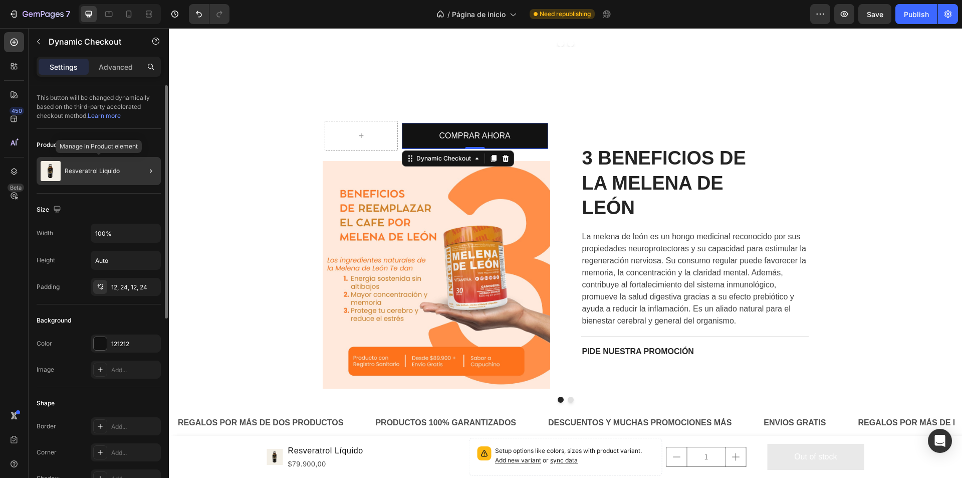
click at [100, 171] on p "Resveratrol Líquido" at bounding box center [92, 170] width 55 height 7
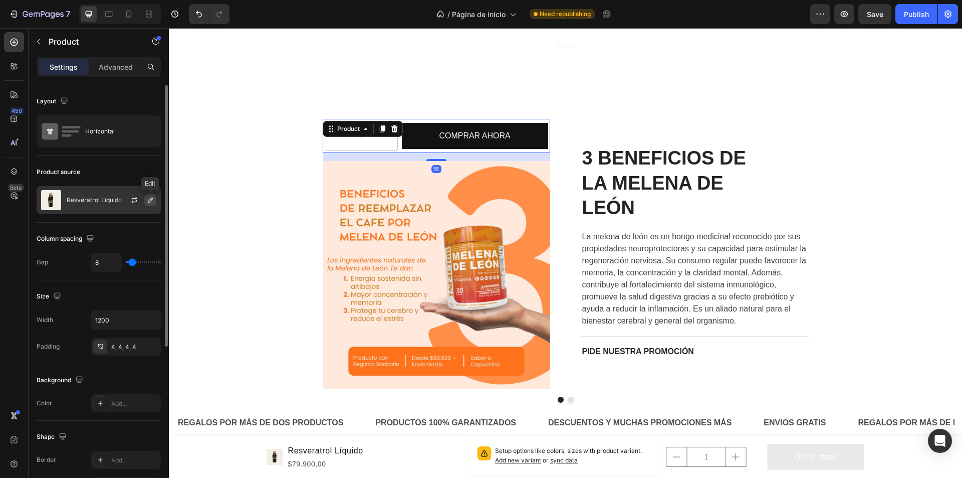
click at [150, 195] on button "button" at bounding box center [150, 200] width 12 height 12
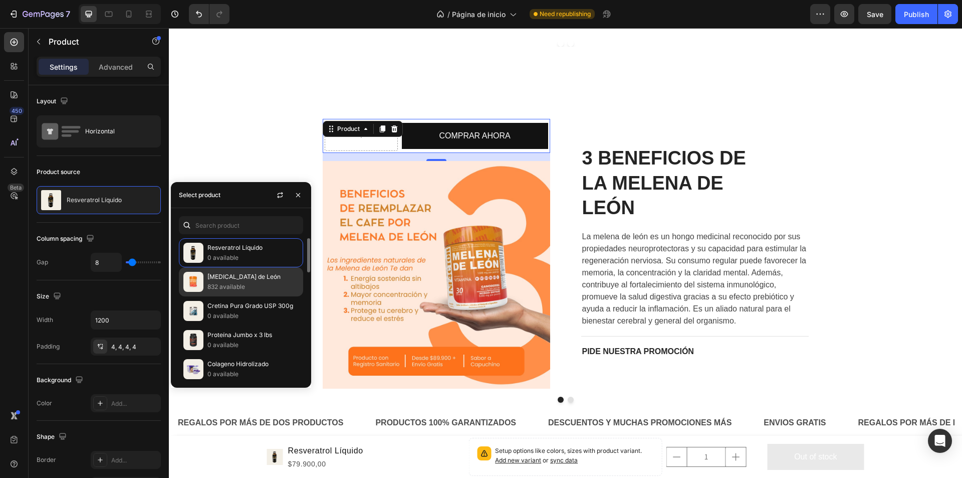
click at [248, 279] on p "[MEDICAL_DATA] de León" at bounding box center [252, 277] width 91 height 10
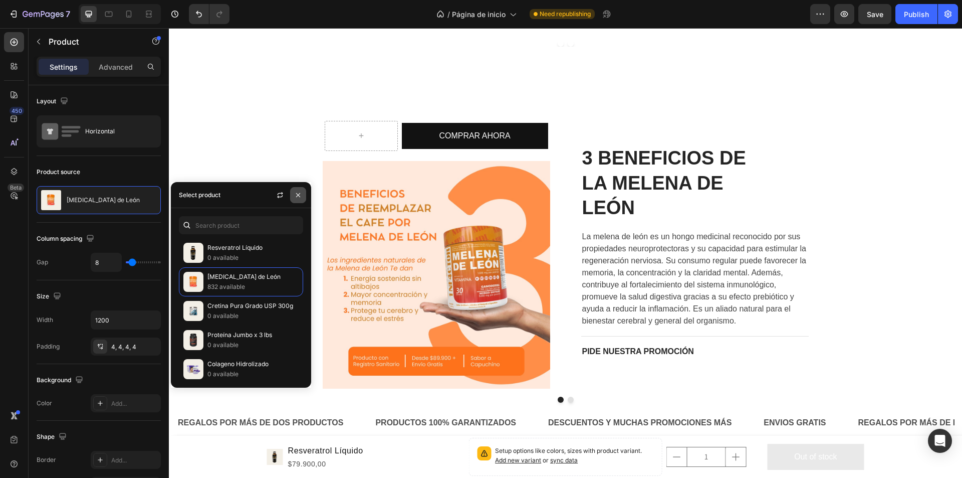
click at [297, 192] on icon "button" at bounding box center [298, 195] width 8 height 8
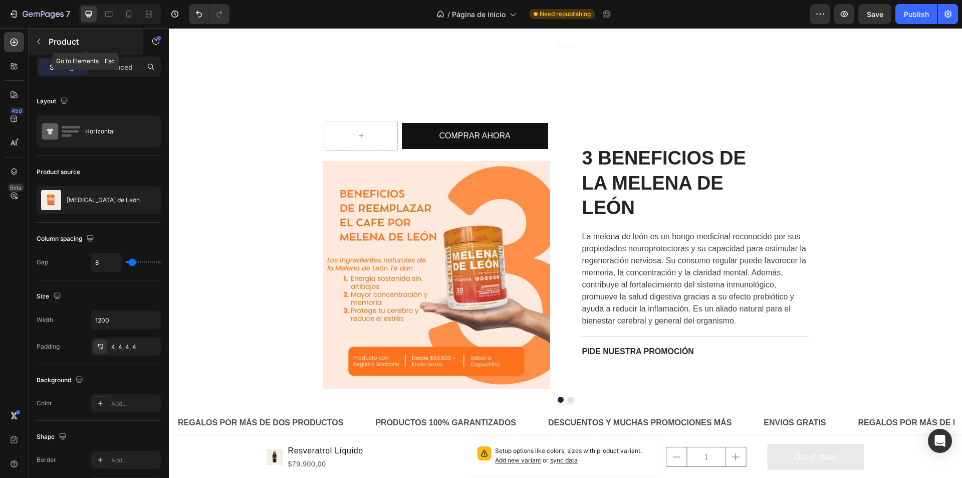
click at [43, 40] on button "button" at bounding box center [39, 42] width 16 height 16
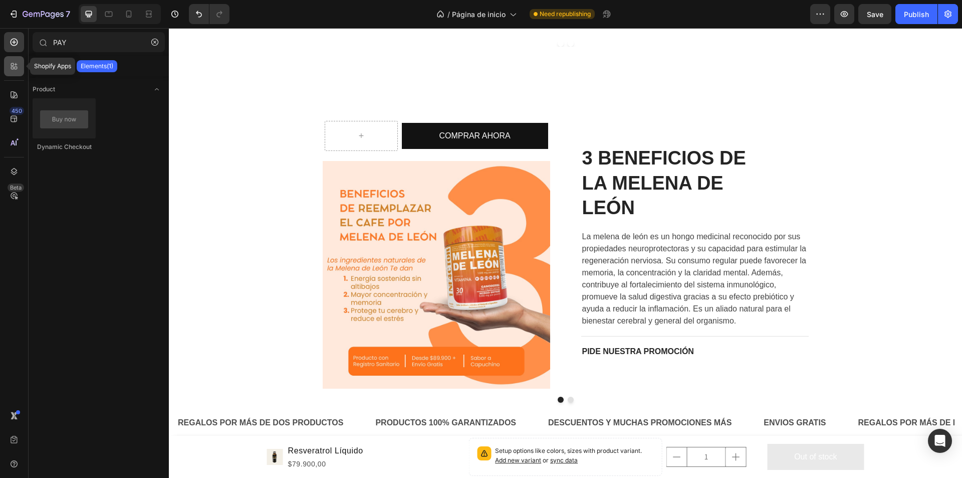
click at [7, 60] on div at bounding box center [14, 66] width 20 height 20
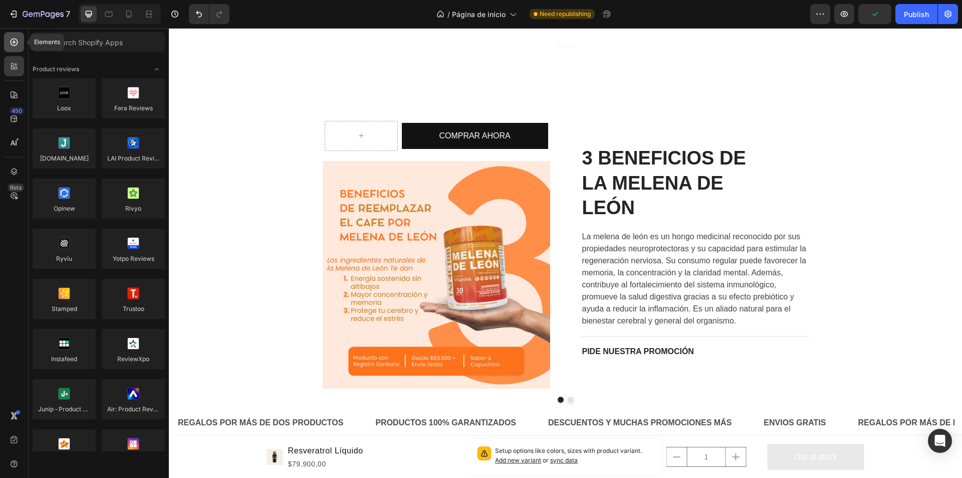
click at [16, 41] on icon at bounding box center [14, 42] width 10 height 10
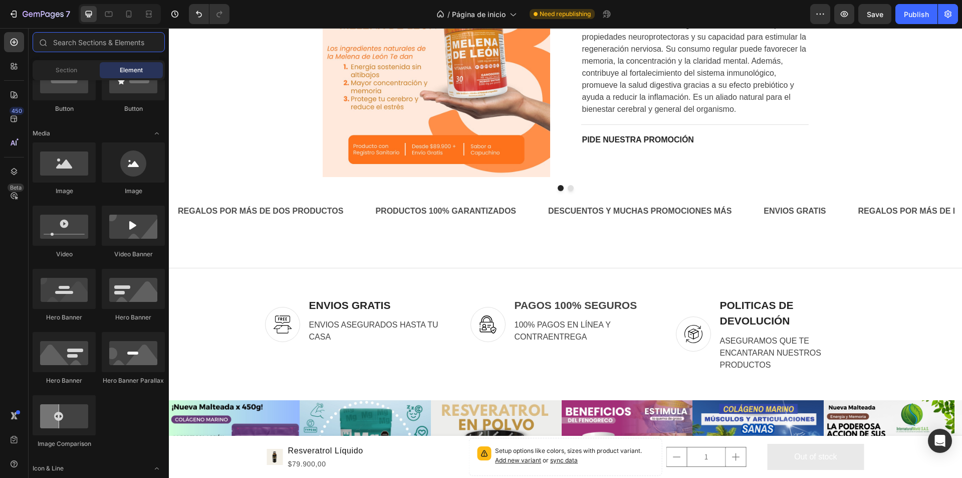
scroll to position [3212, 0]
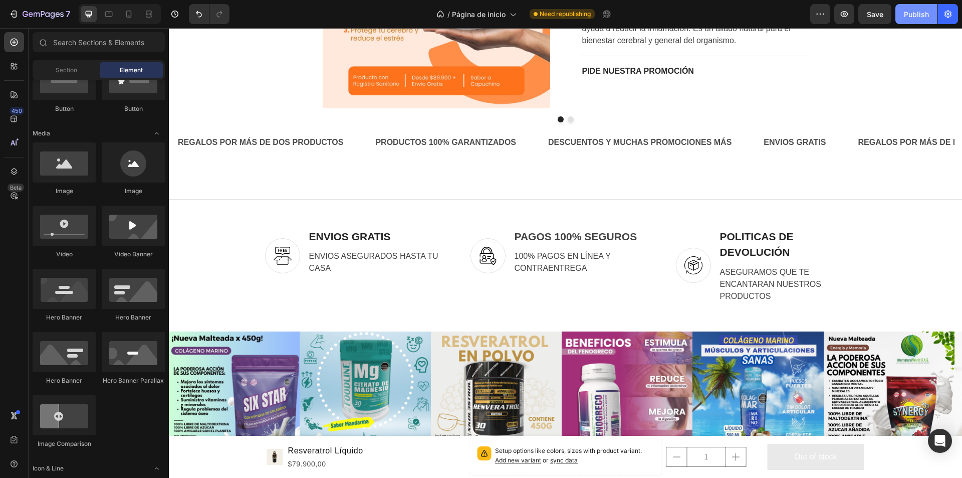
click at [919, 12] on div "Publish" at bounding box center [916, 14] width 25 height 11
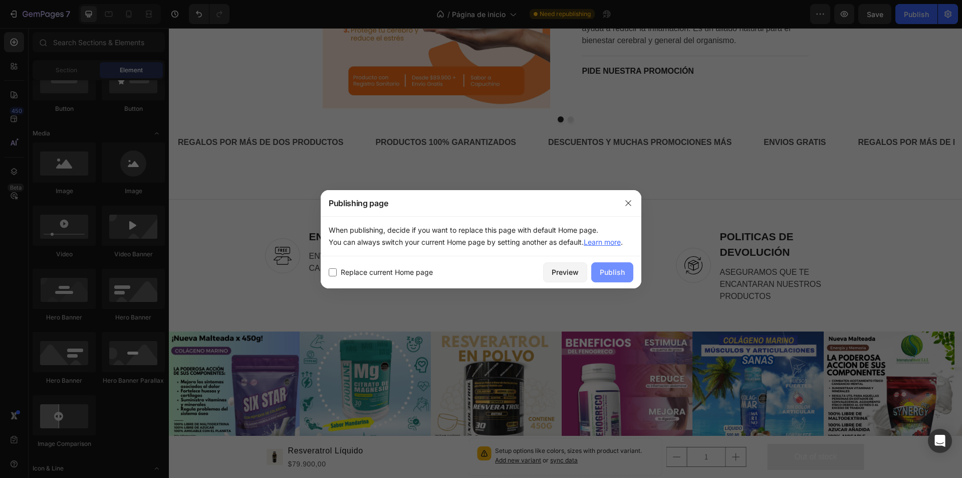
click at [609, 272] on div "Publish" at bounding box center [612, 272] width 25 height 11
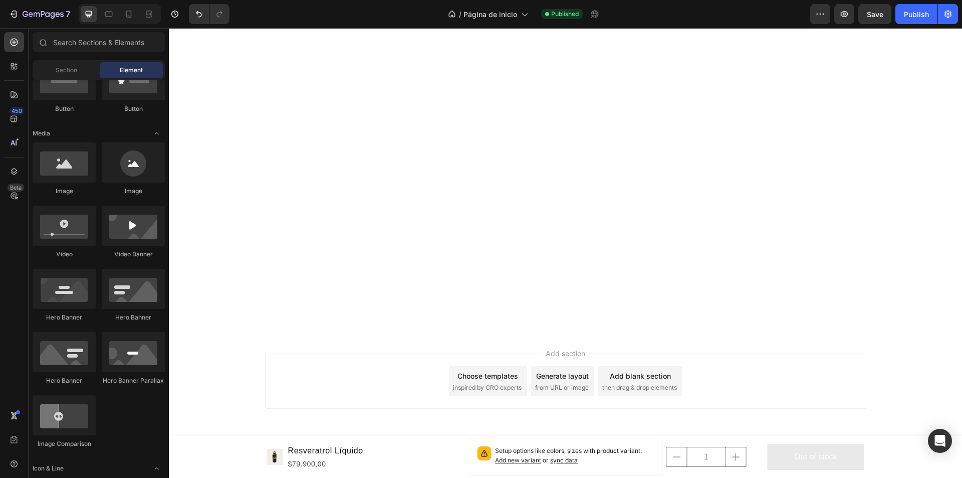
scroll to position [2169, 0]
